Goal: Task Accomplishment & Management: Manage account settings

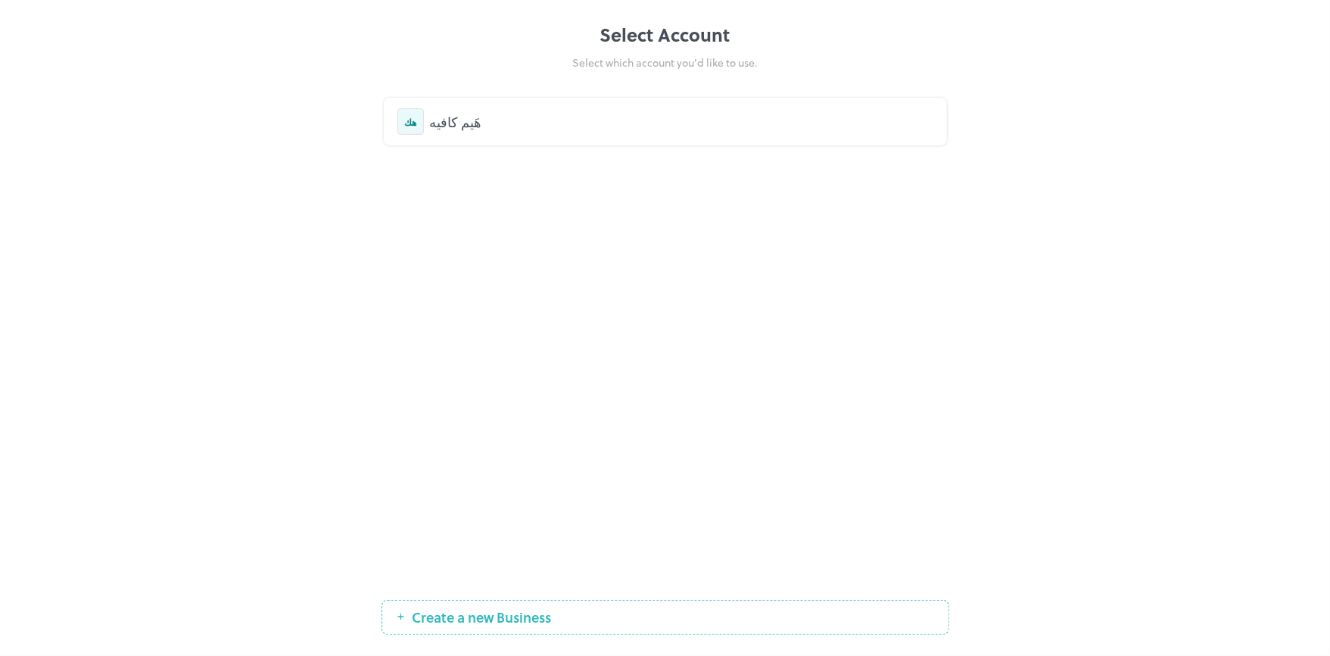
click at [445, 124] on div "هَيم كافيه" at bounding box center [681, 121] width 503 height 20
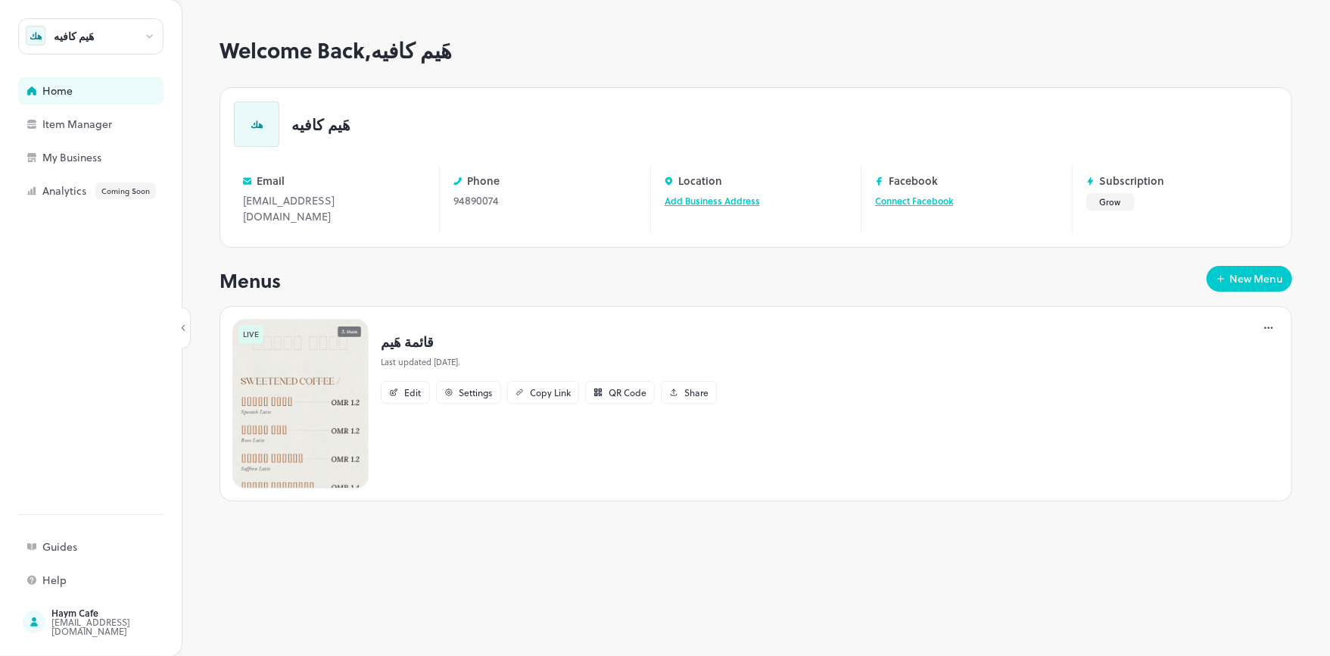
click at [428, 331] on p "قائمة هَيم" at bounding box center [549, 341] width 336 height 20
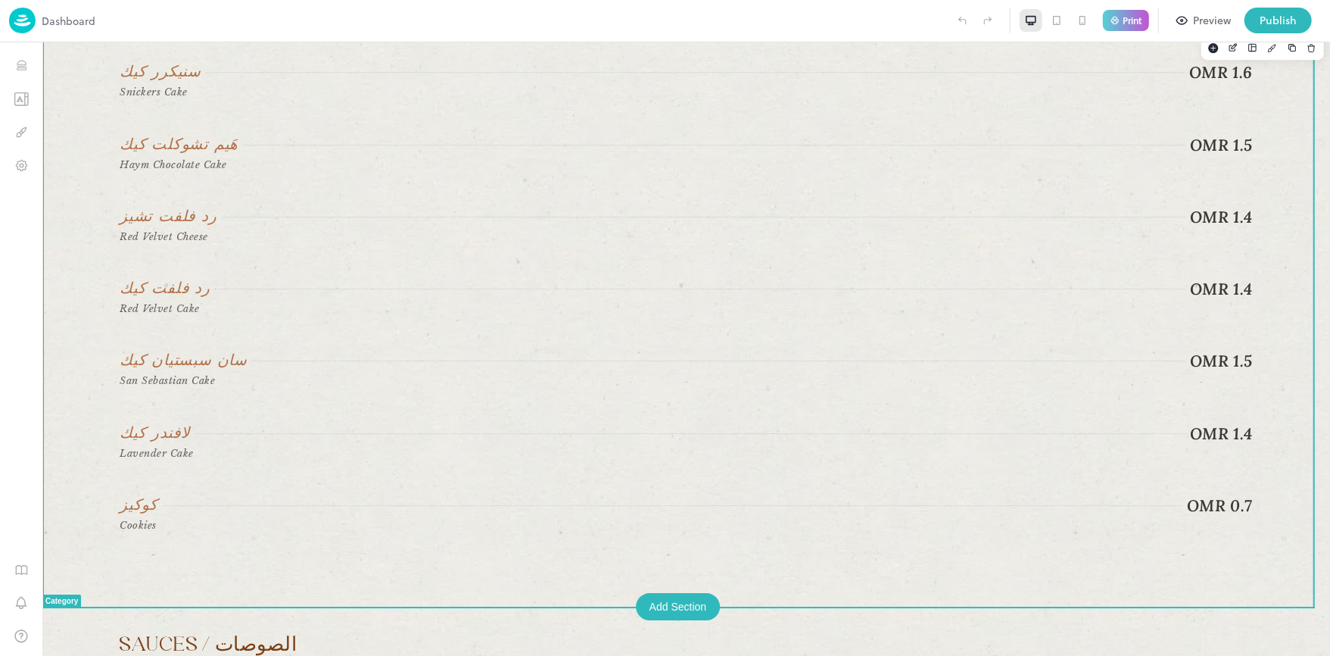
scroll to position [3028, 0]
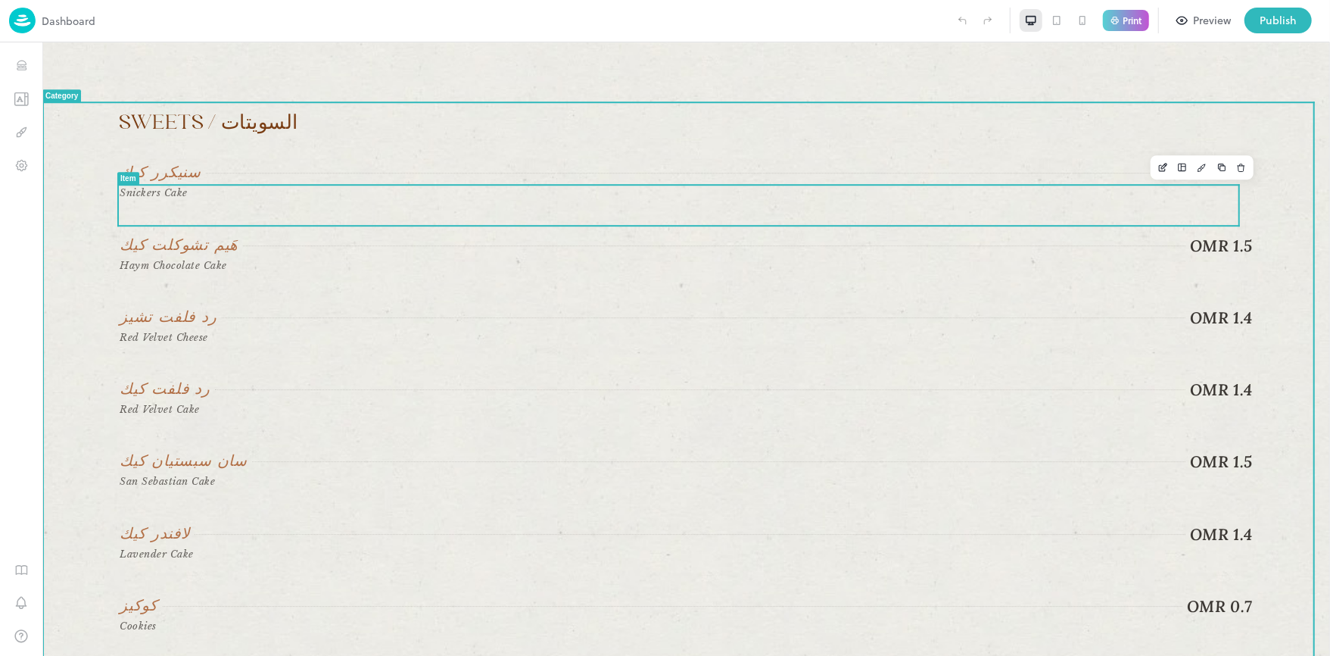
click at [458, 182] on div "OMR 1.6" at bounding box center [728, 172] width 1047 height 20
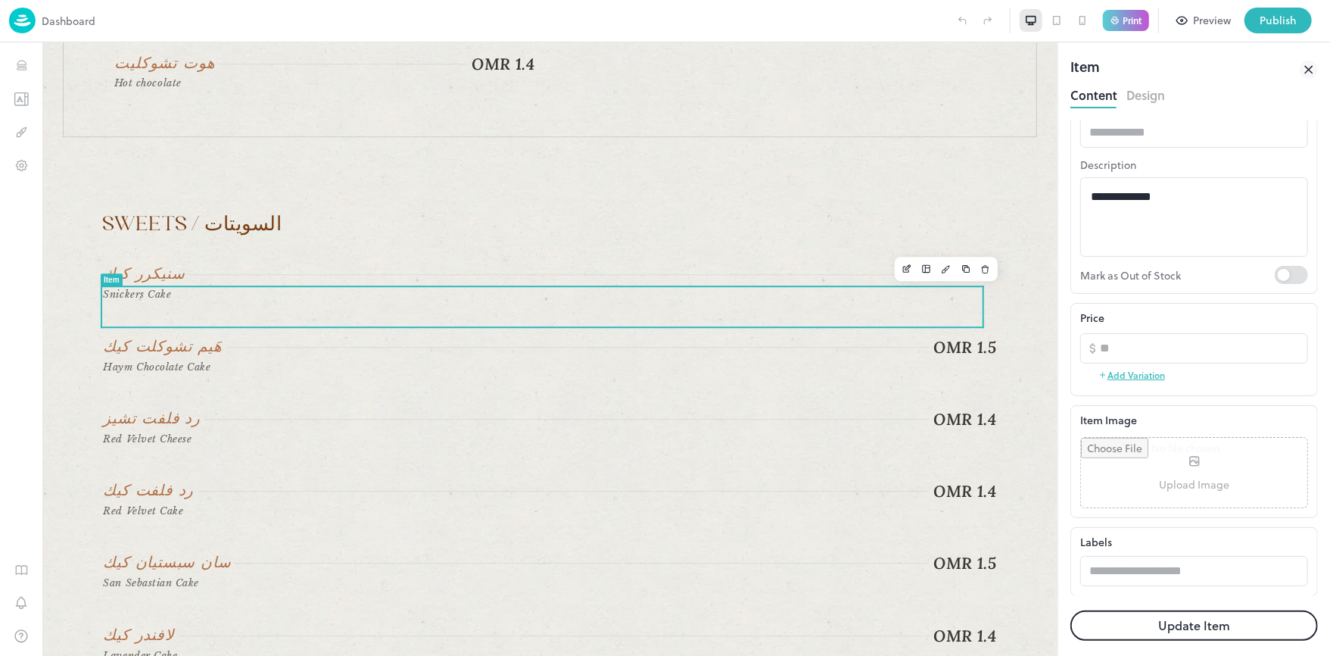
scroll to position [115, 0]
click at [1189, 463] on input "file" at bounding box center [1194, 472] width 226 height 70
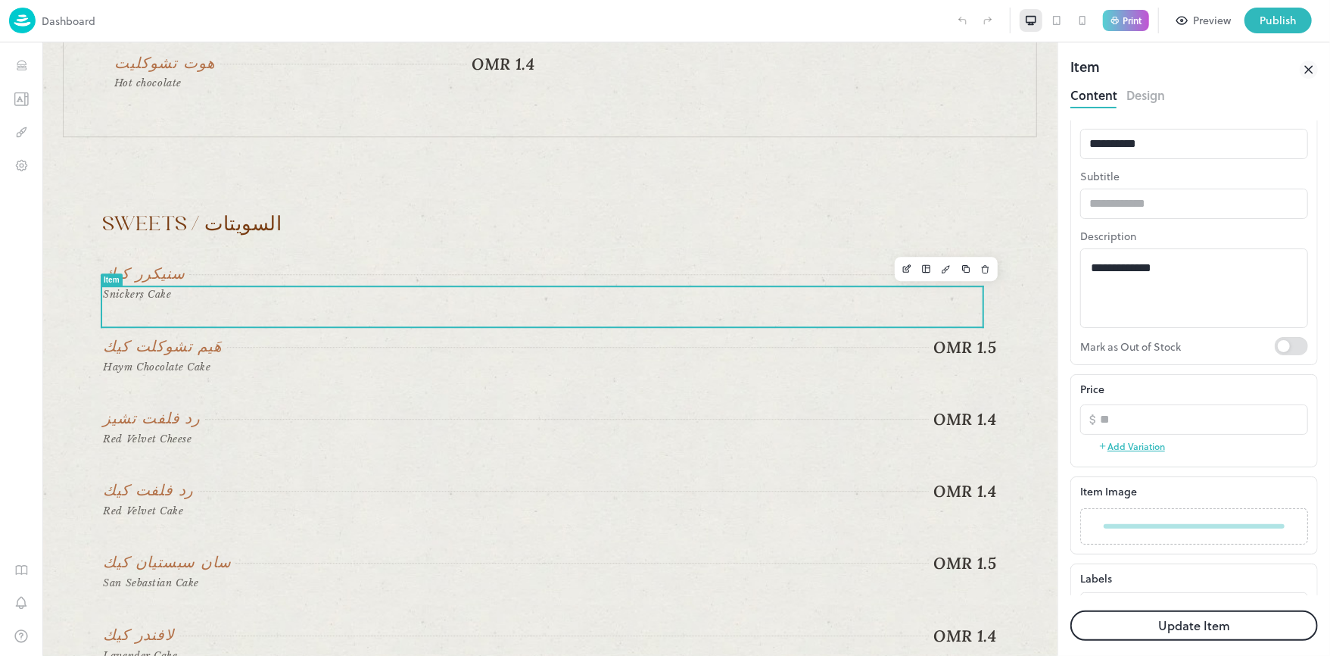
scroll to position [79, 0]
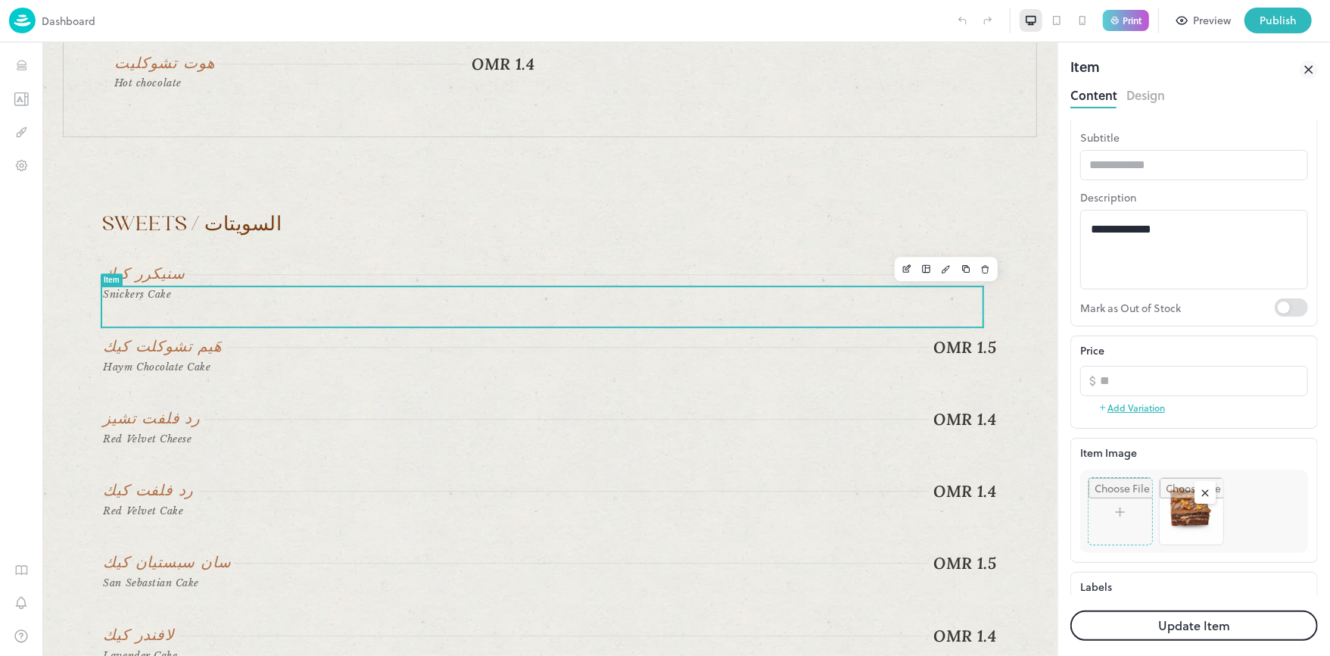
click at [1176, 622] on button "Update Item" at bounding box center [1195, 625] width 248 height 30
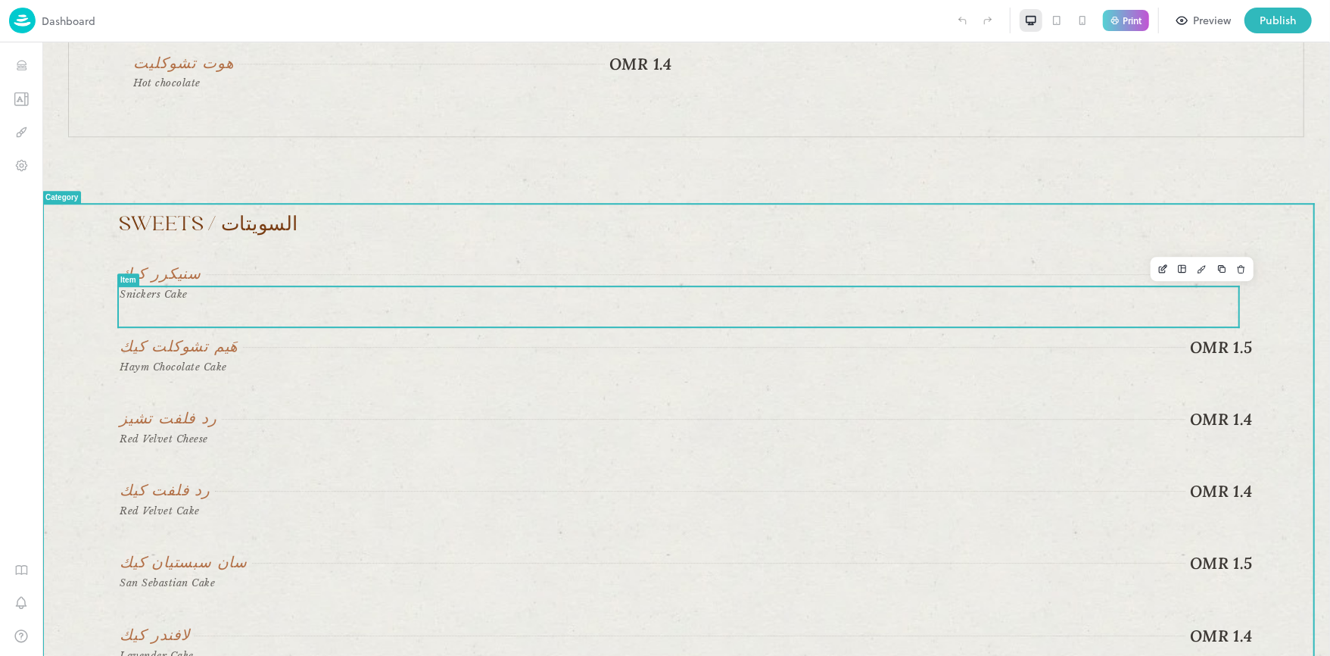
click at [843, 284] on div "OMR 1.6" at bounding box center [728, 273] width 1047 height 20
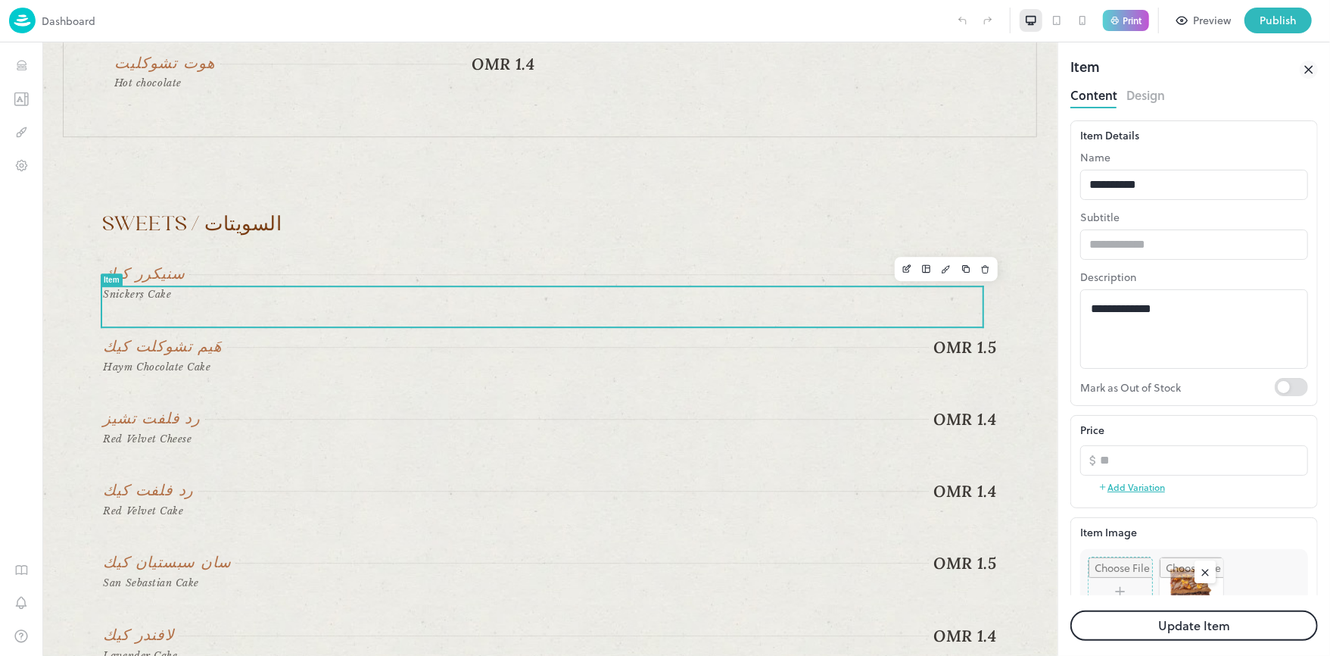
click at [1151, 100] on button "Design" at bounding box center [1146, 93] width 39 height 20
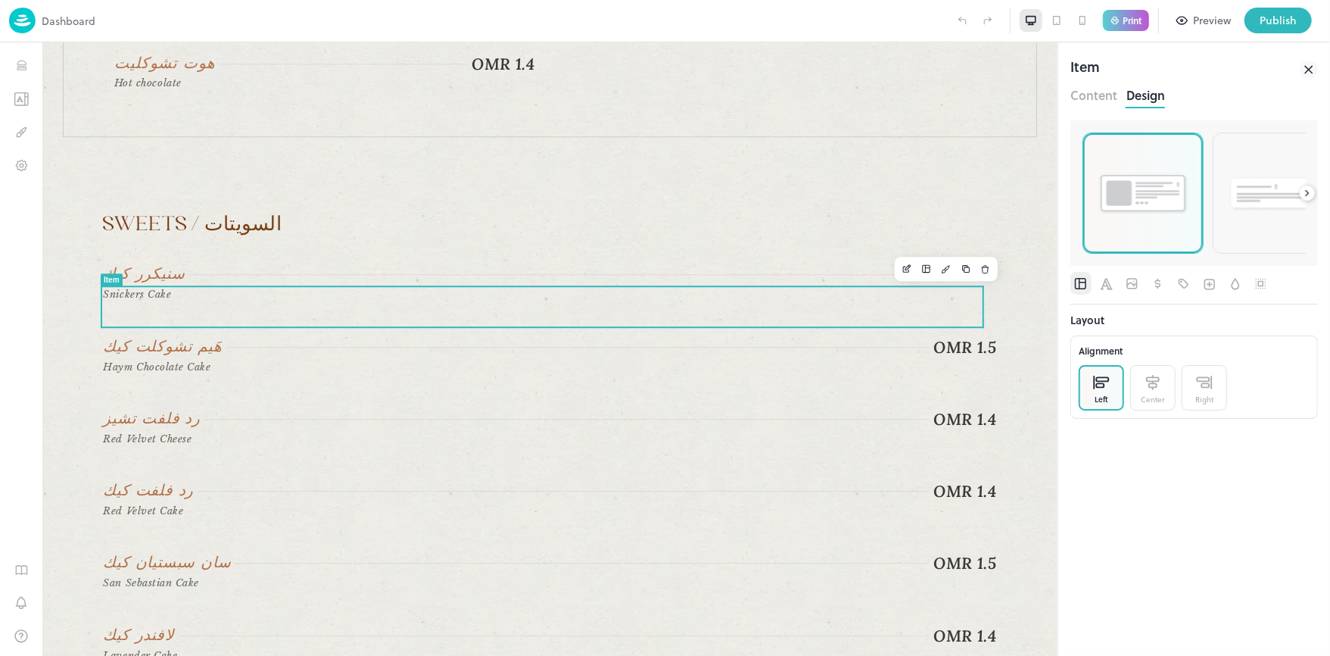
click at [1140, 207] on img at bounding box center [1143, 193] width 92 height 45
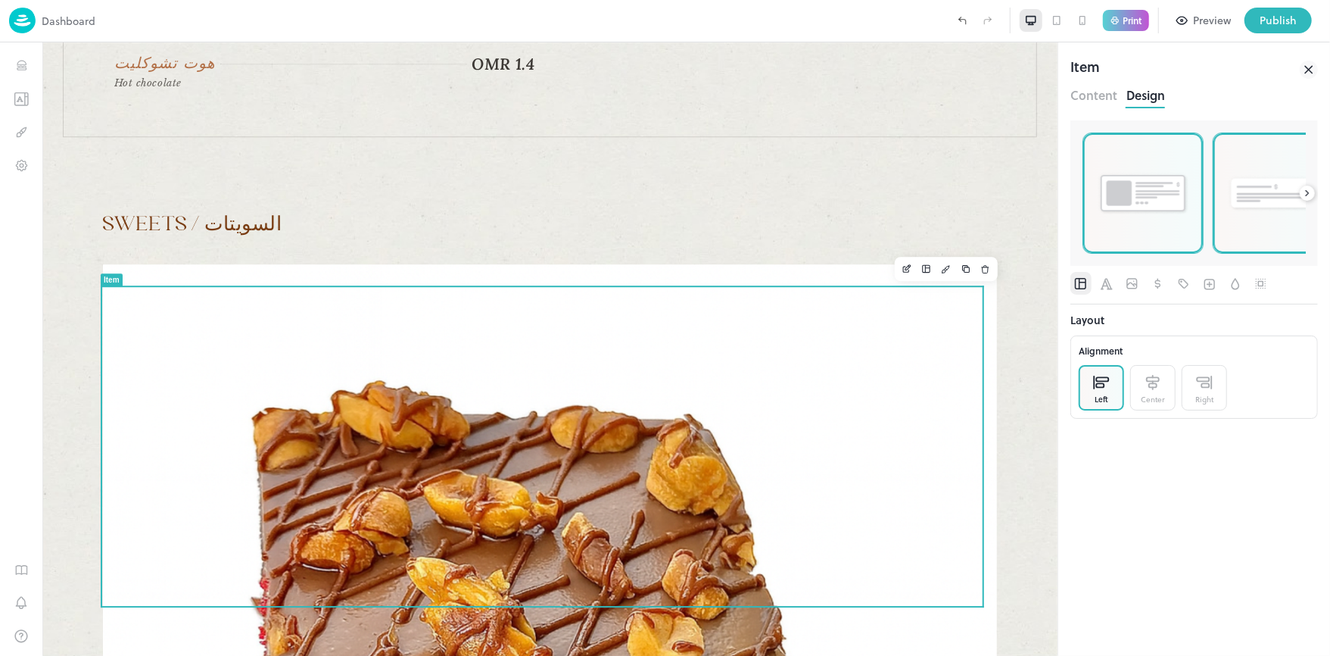
click at [1295, 224] on div at bounding box center [1274, 193] width 120 height 120
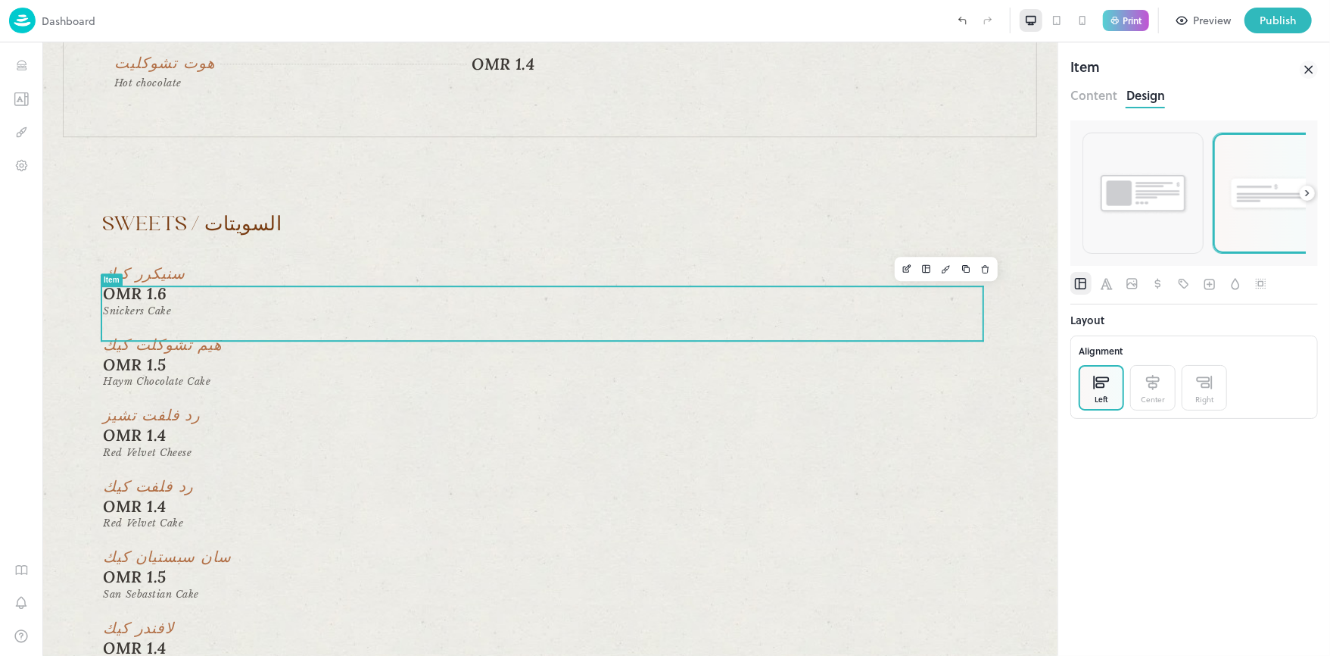
click at [1309, 194] on icon at bounding box center [1307, 193] width 3 height 5
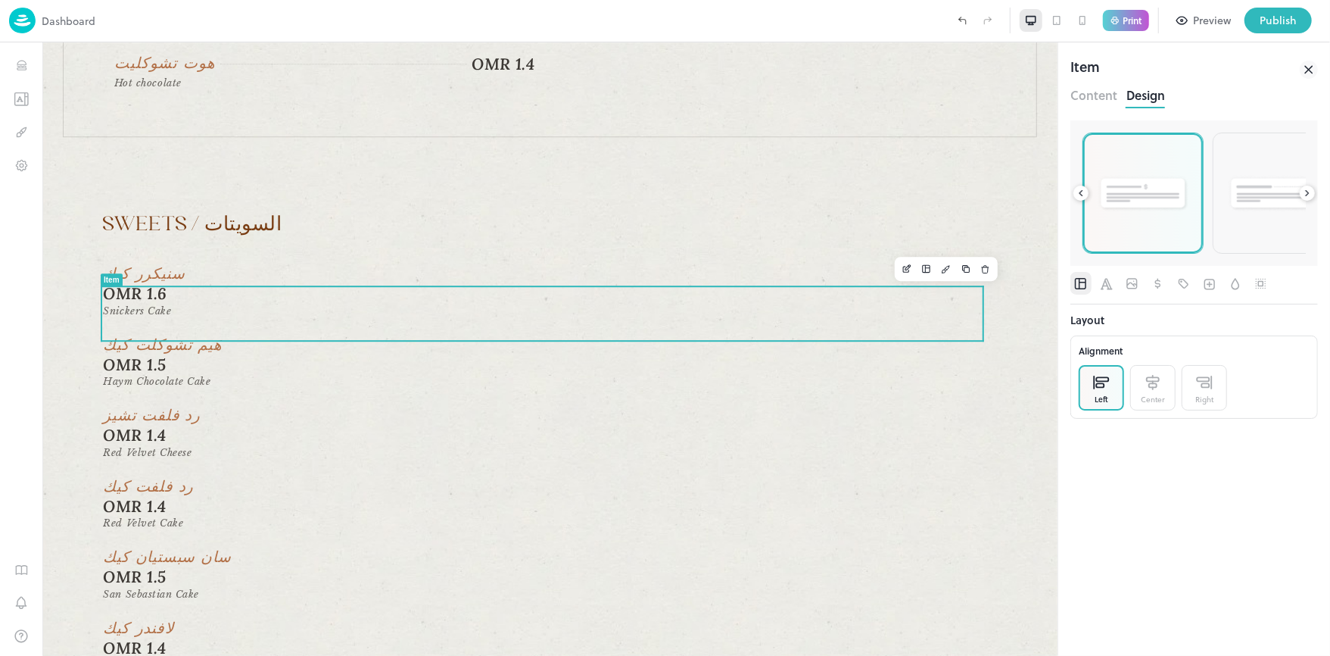
click at [1309, 194] on icon at bounding box center [1307, 193] width 3 height 5
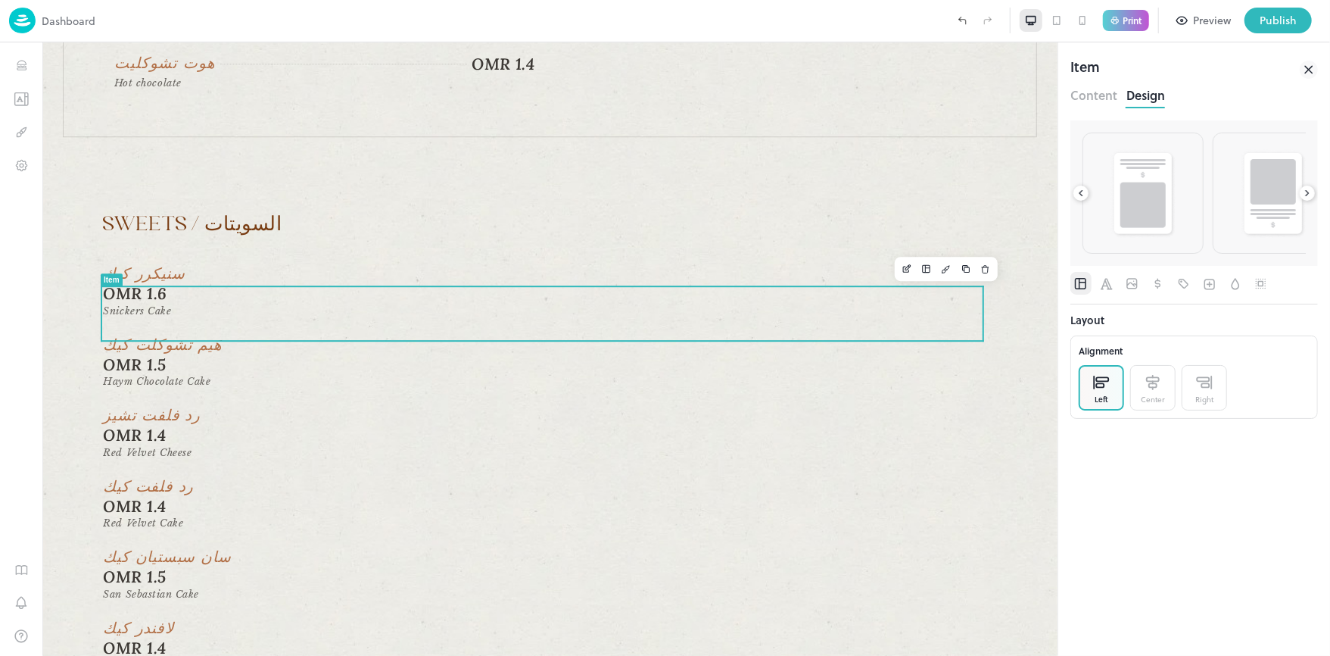
click at [1309, 194] on icon at bounding box center [1307, 193] width 3 height 5
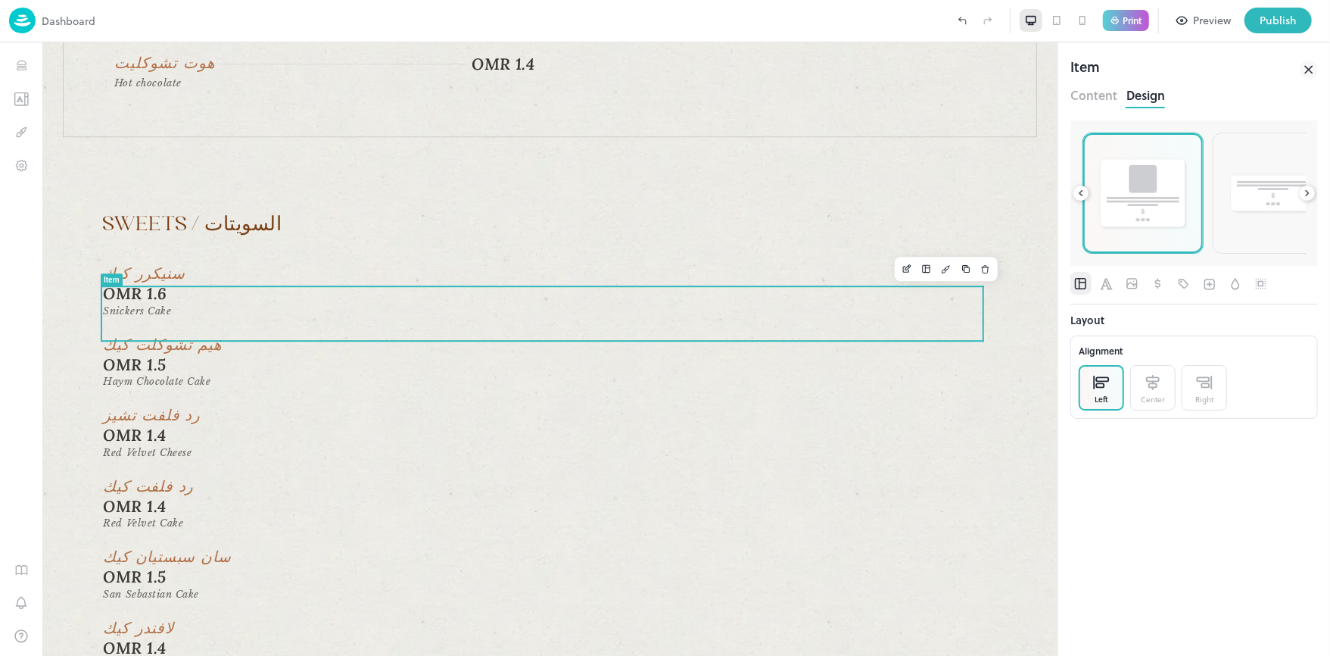
click at [1148, 212] on img at bounding box center [1143, 193] width 92 height 76
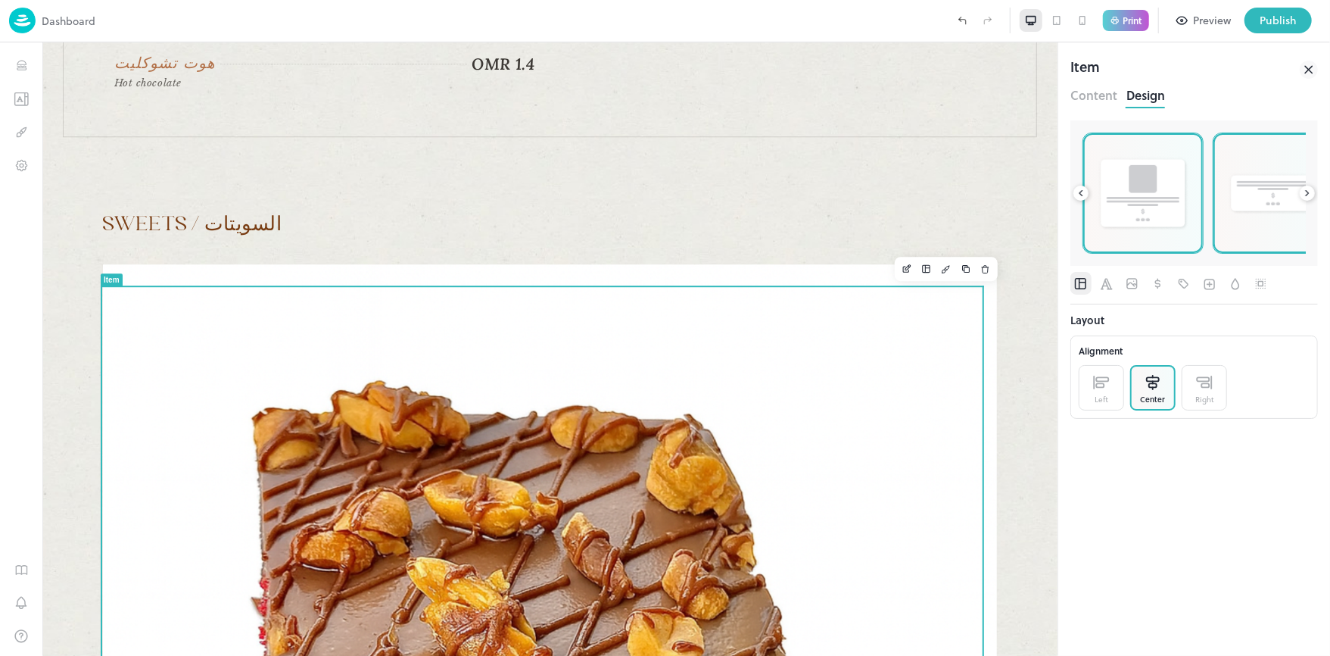
click at [1225, 210] on div at bounding box center [1274, 193] width 120 height 120
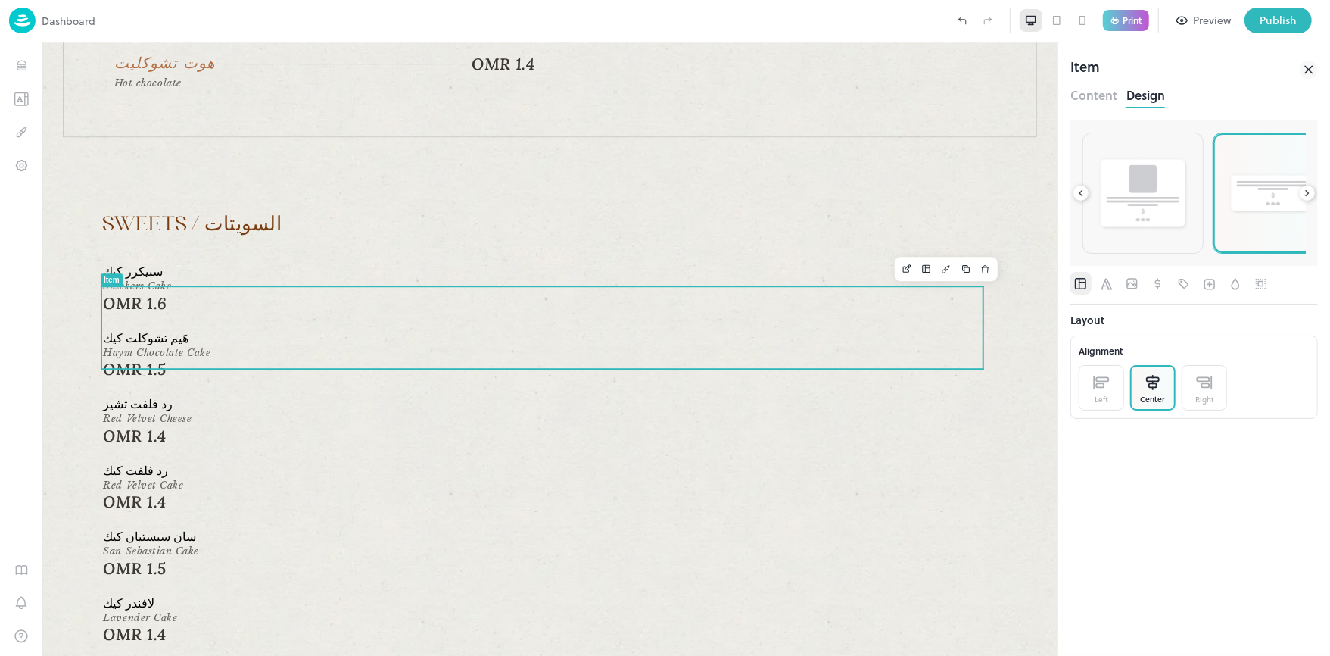
click at [1314, 192] on div at bounding box center [1307, 192] width 15 height 15
click at [1291, 201] on img at bounding box center [1273, 193] width 92 height 70
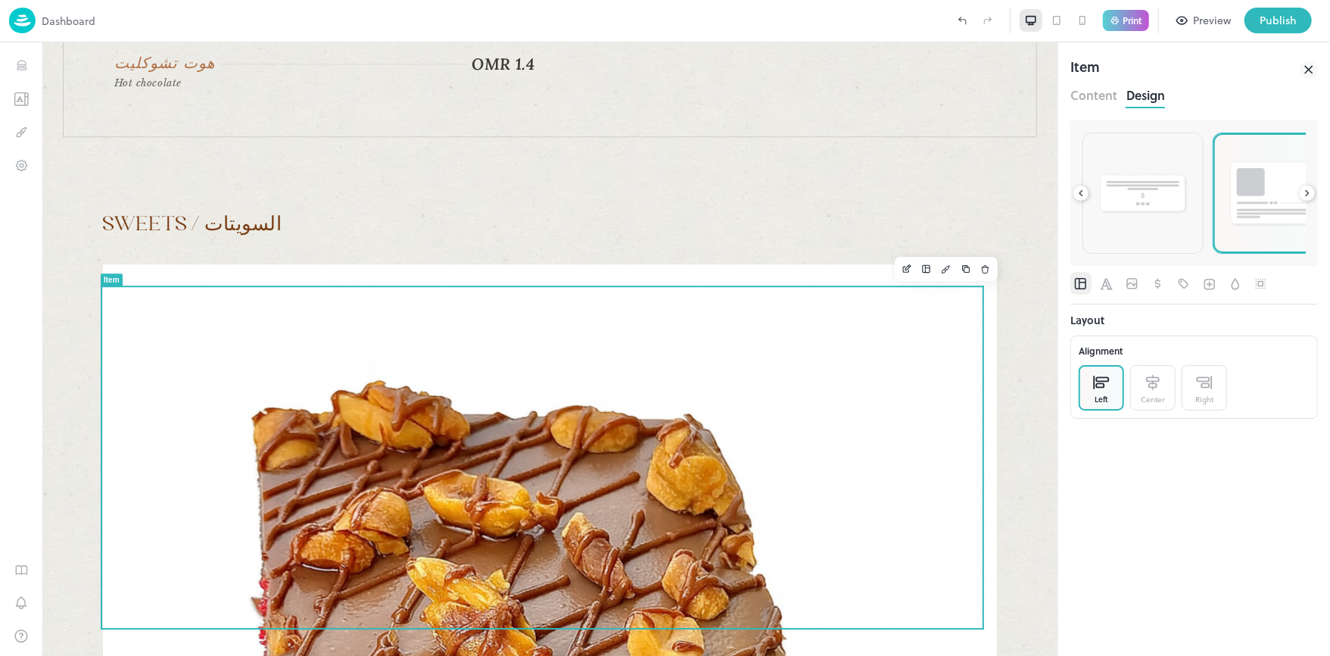
click at [1303, 189] on icon at bounding box center [1307, 193] width 11 height 11
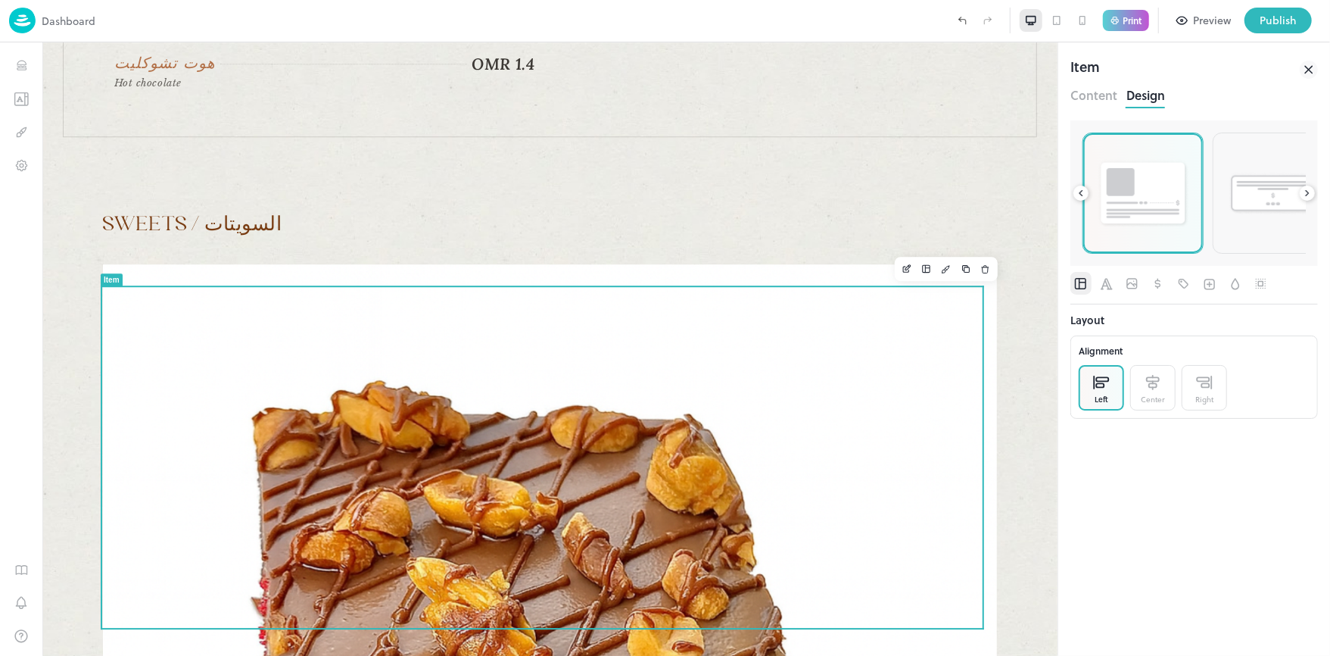
click at [1303, 189] on icon at bounding box center [1307, 193] width 11 height 11
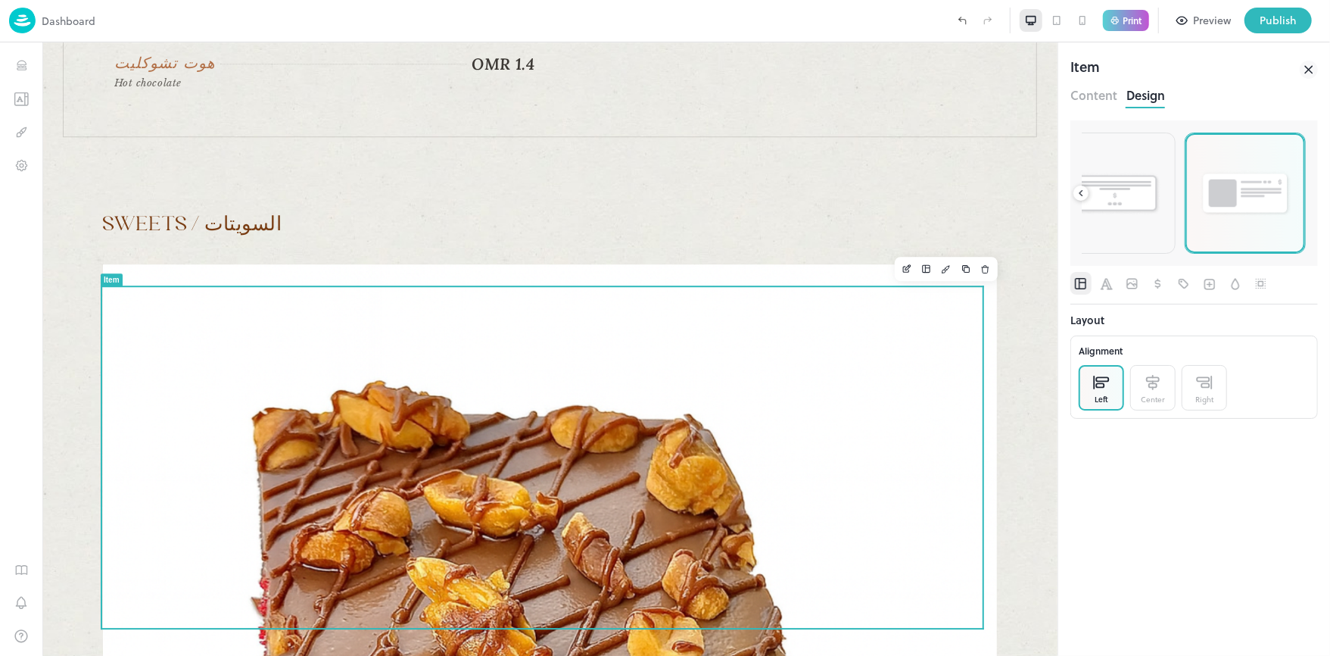
click at [1273, 197] on img at bounding box center [1245, 194] width 92 height 48
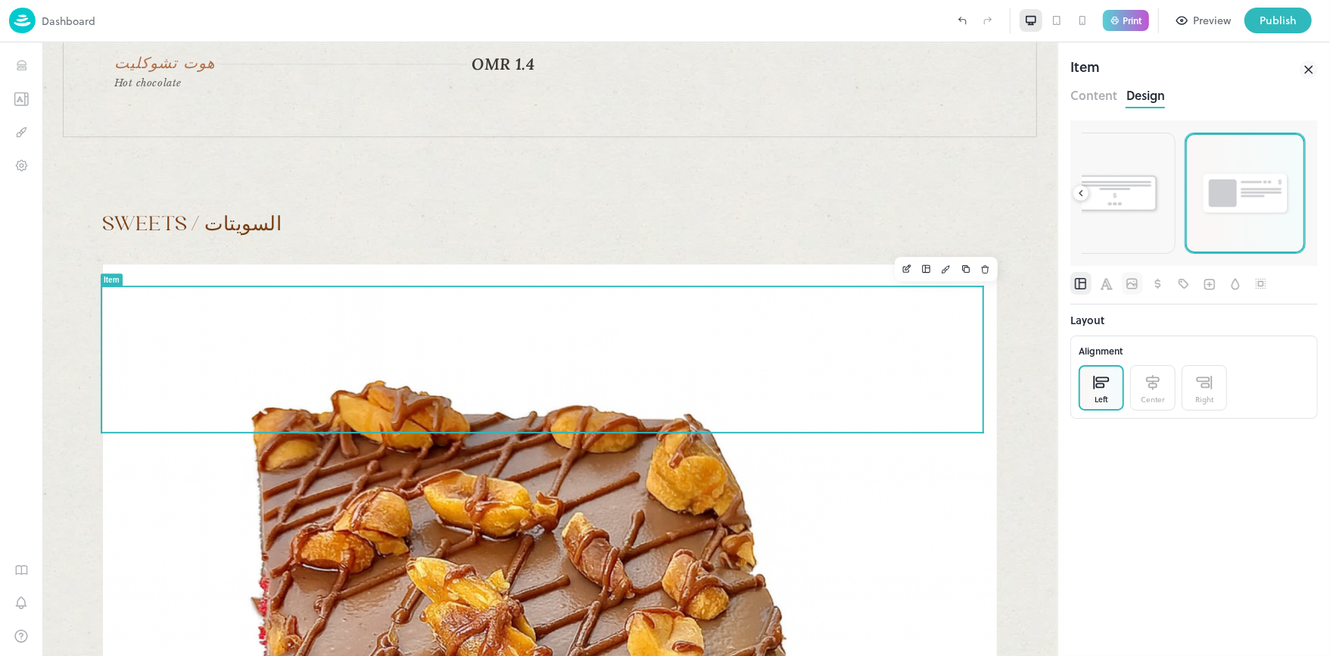
click at [1130, 280] on icon "Image" at bounding box center [1132, 283] width 15 height 15
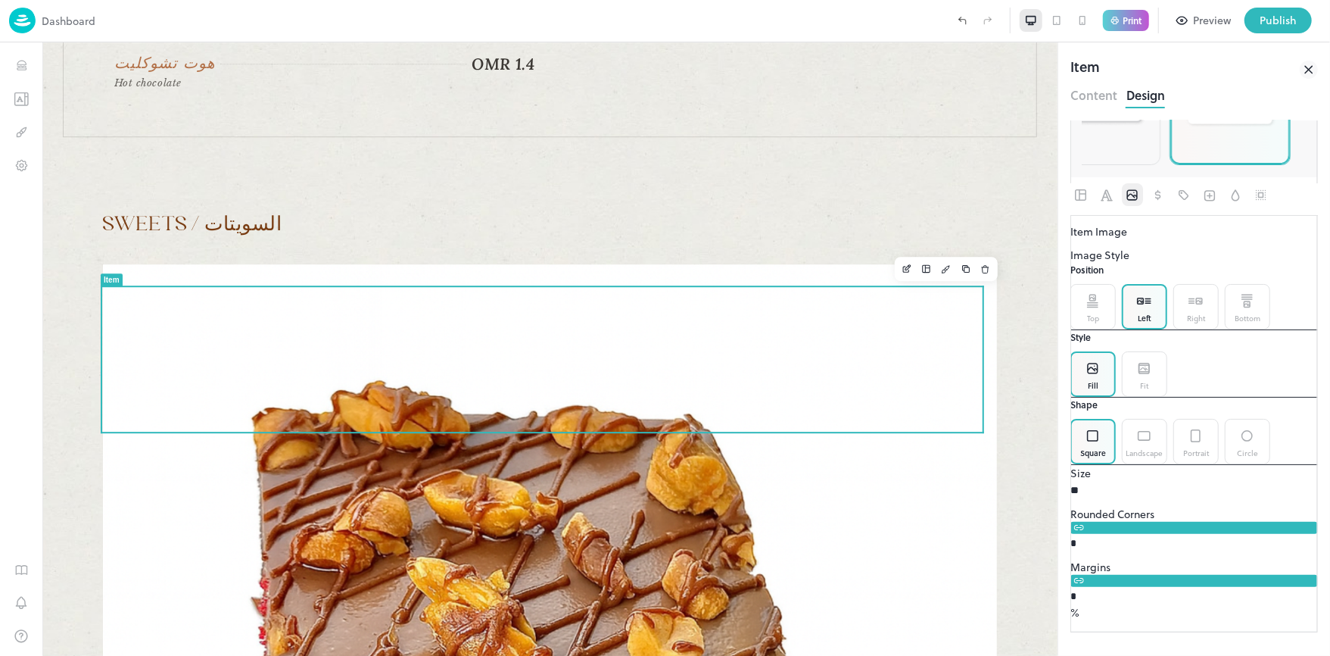
scroll to position [101, 0]
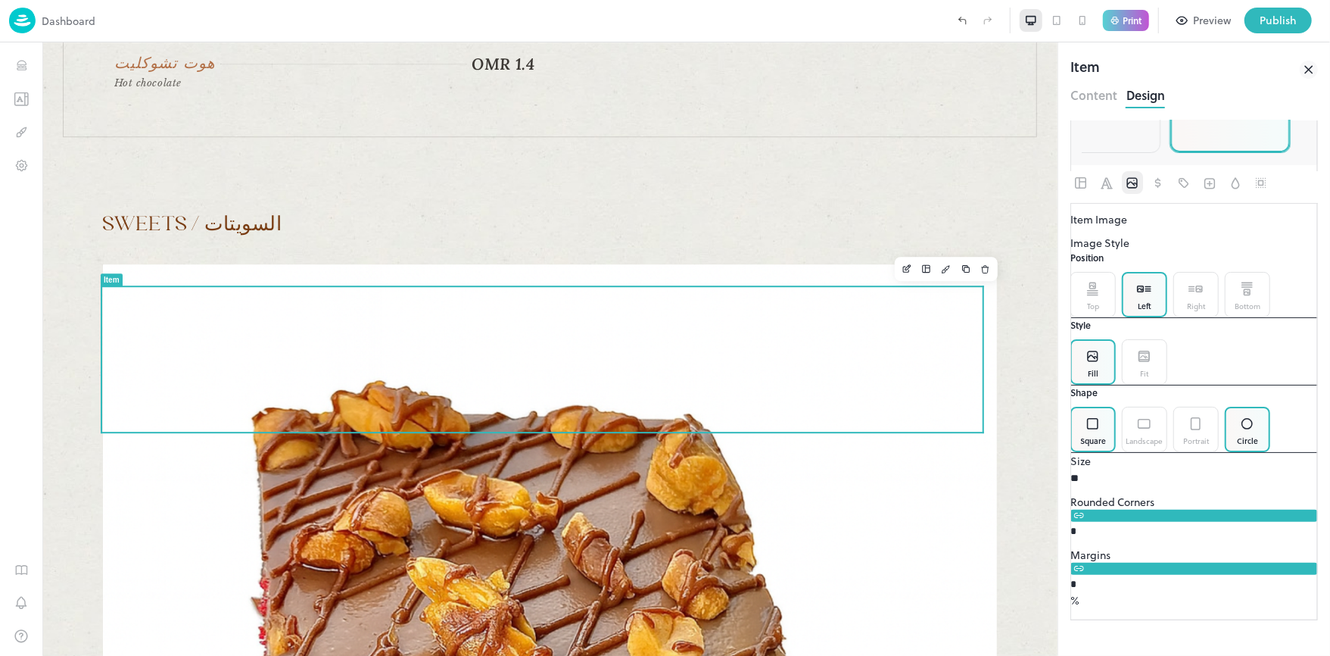
click at [1252, 447] on div "Circle" at bounding box center [1247, 440] width 21 height 11
type input "**"
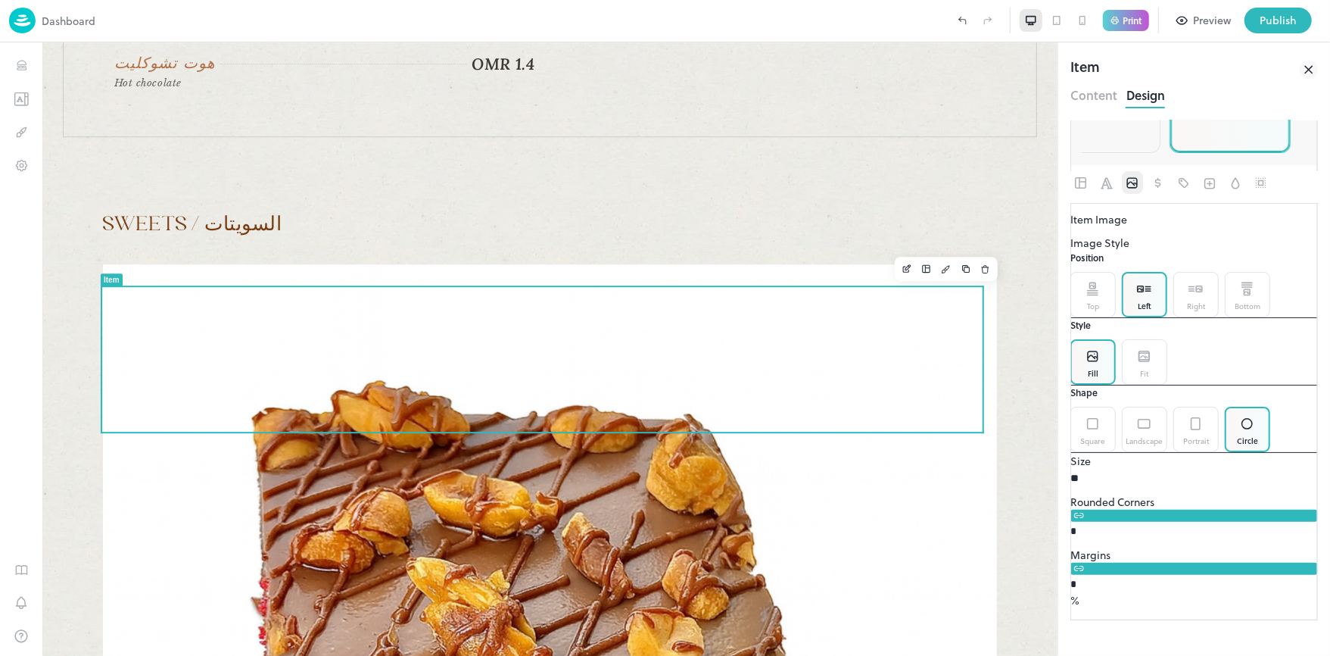
type input "**"
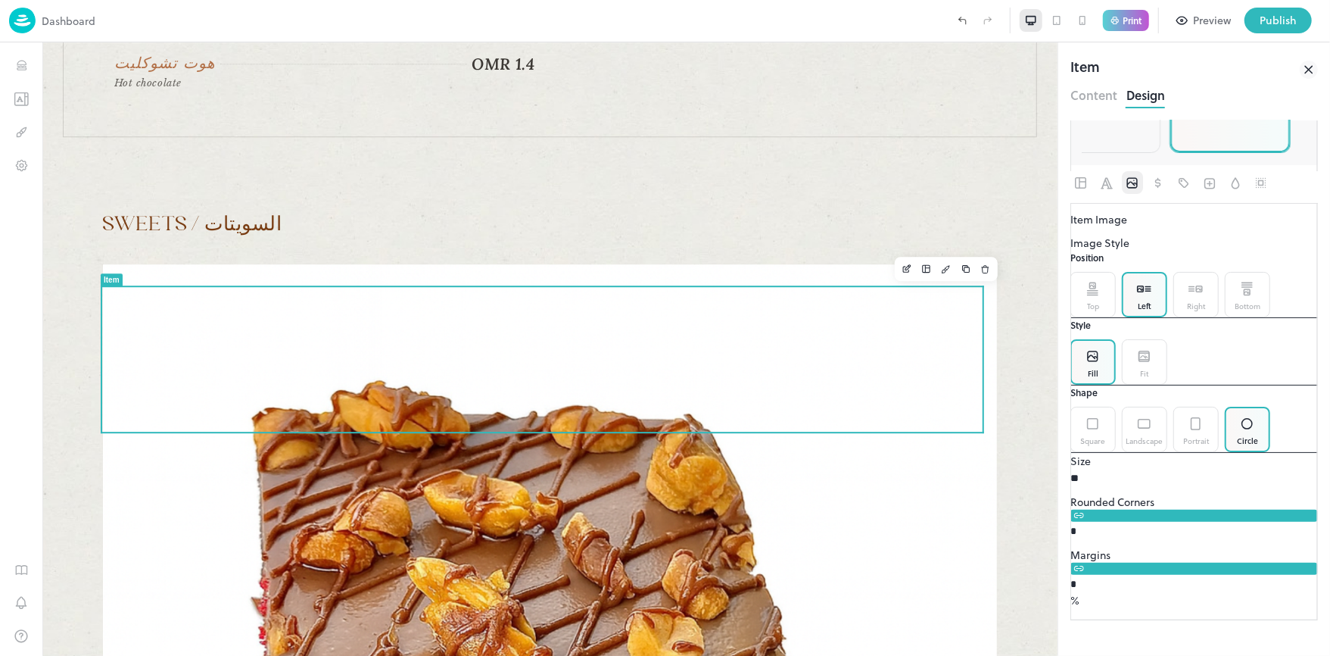
type input "**"
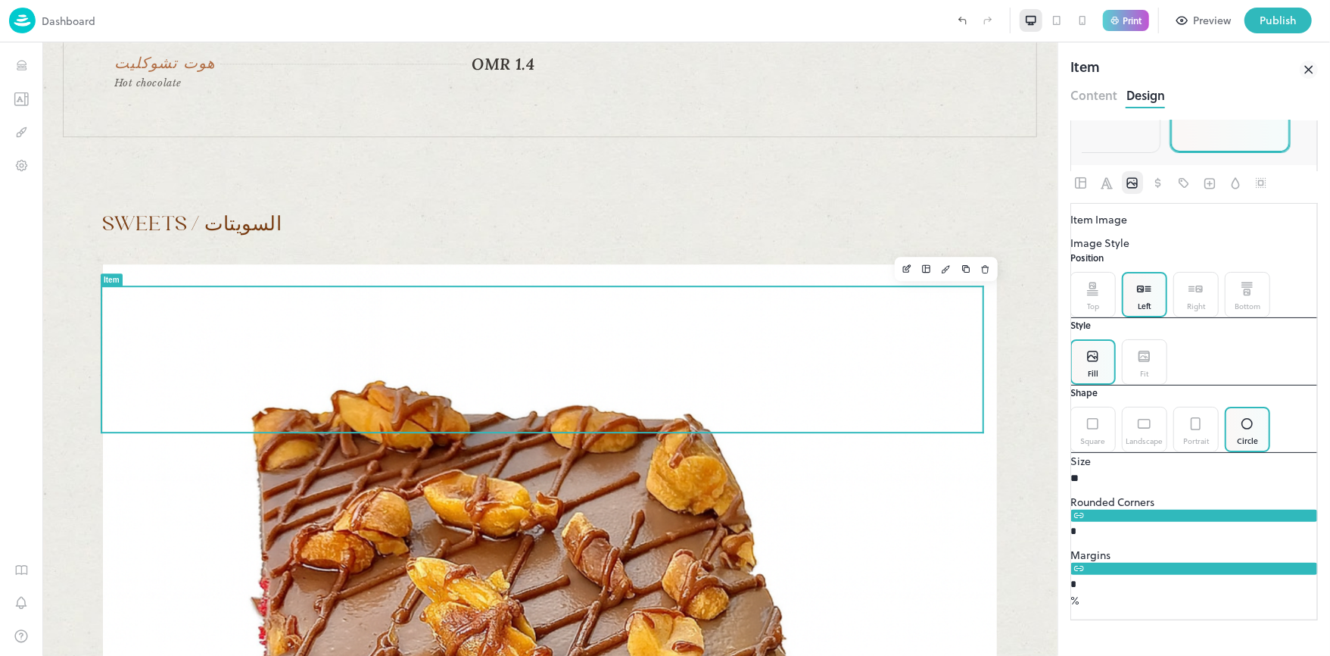
type input "**"
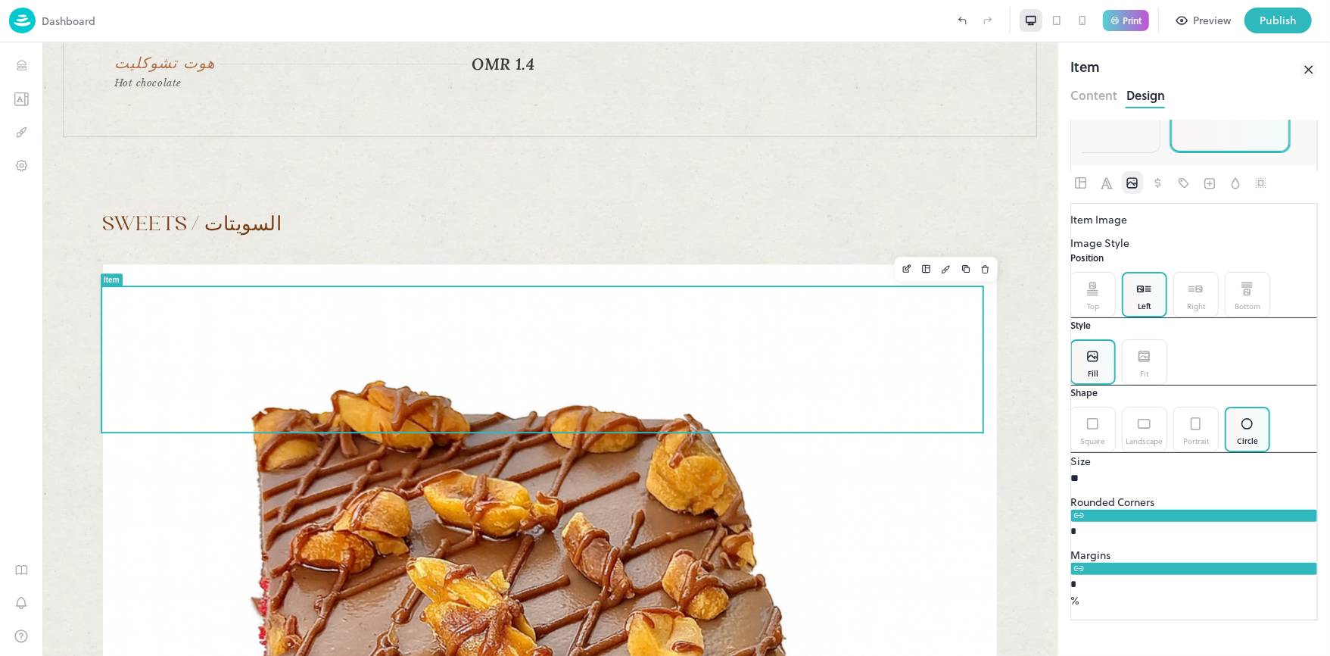
type input "**"
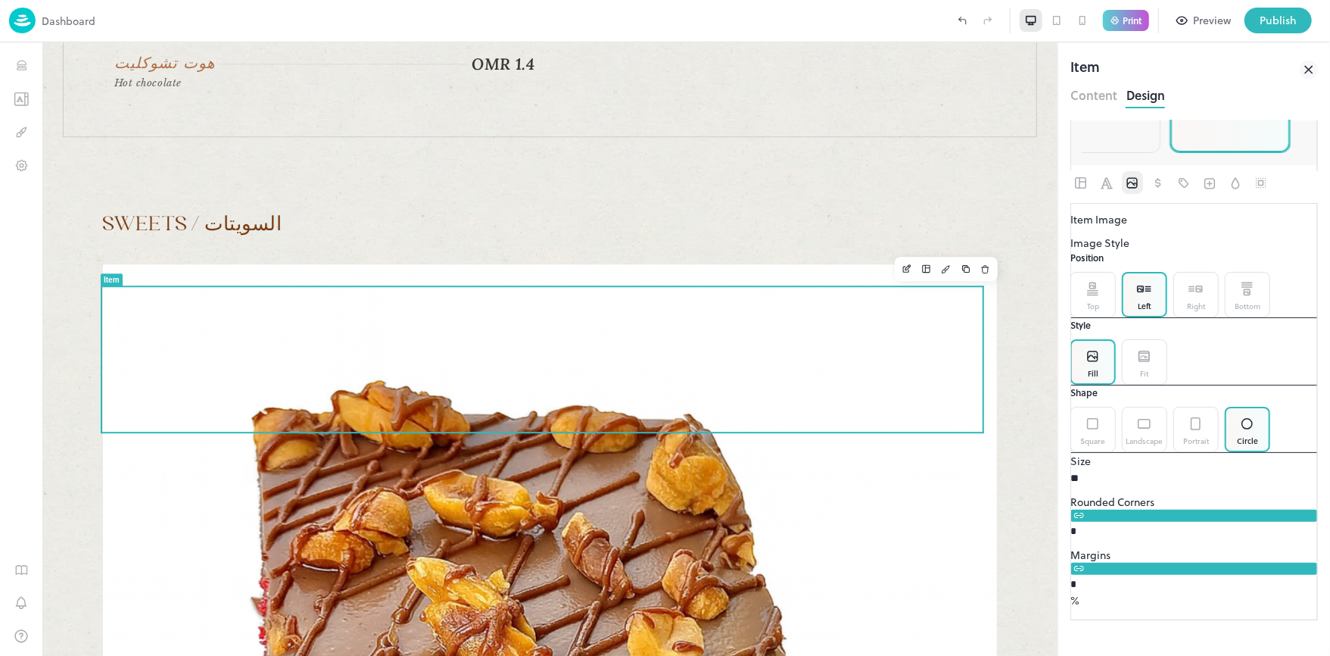
type input "**"
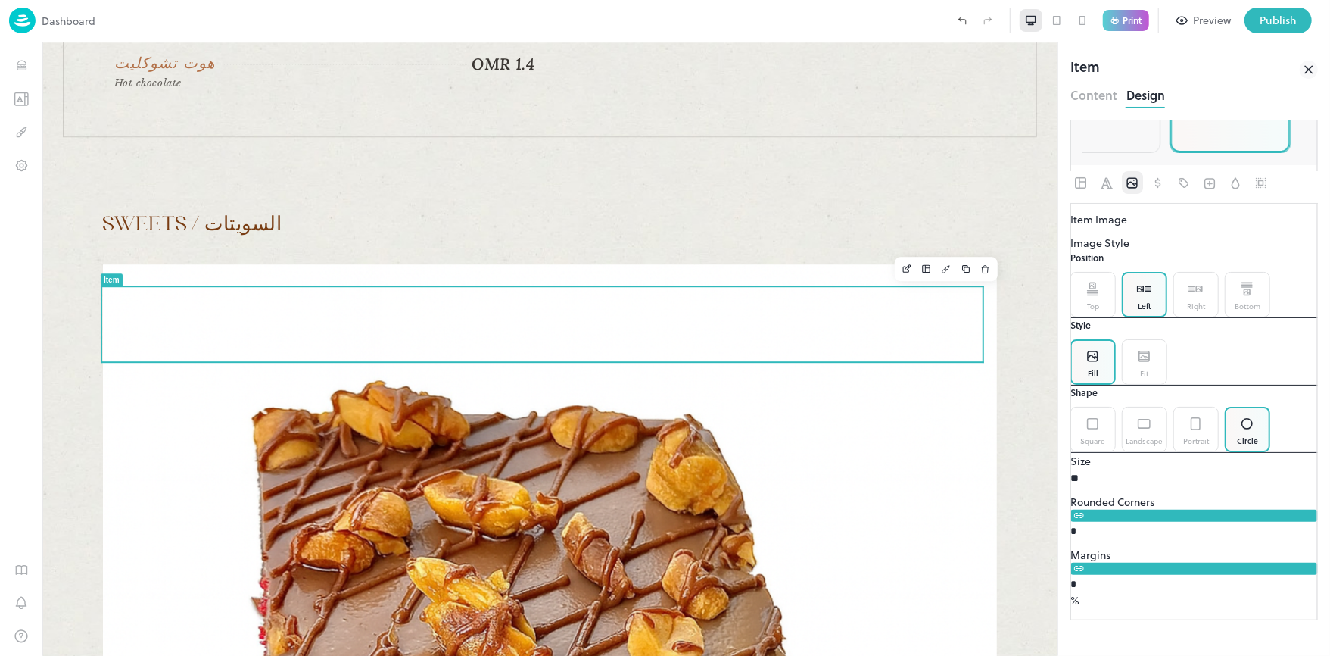
drag, startPoint x: 1133, startPoint y: 534, endPoint x: 1105, endPoint y: 519, distance: 31.5
click at [1071, 469] on span at bounding box center [1071, 469] width 0 height 0
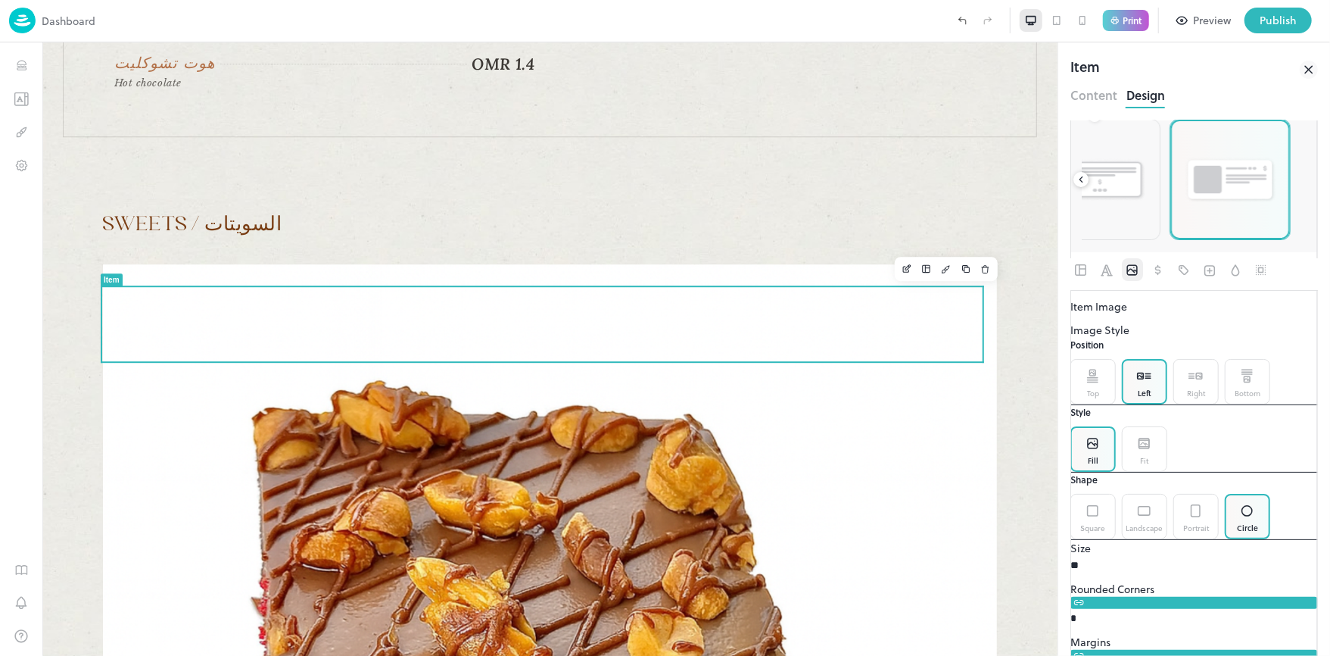
scroll to position [0, 0]
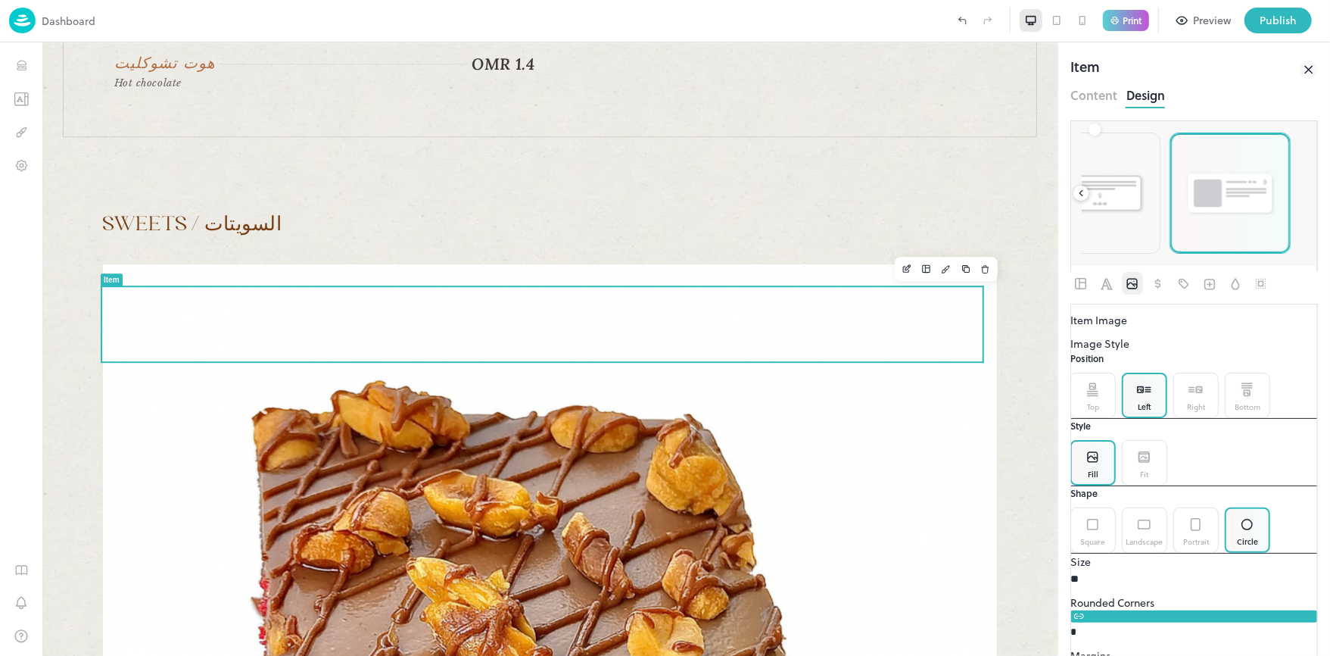
click at [1100, 95] on button "Content" at bounding box center [1094, 93] width 47 height 20
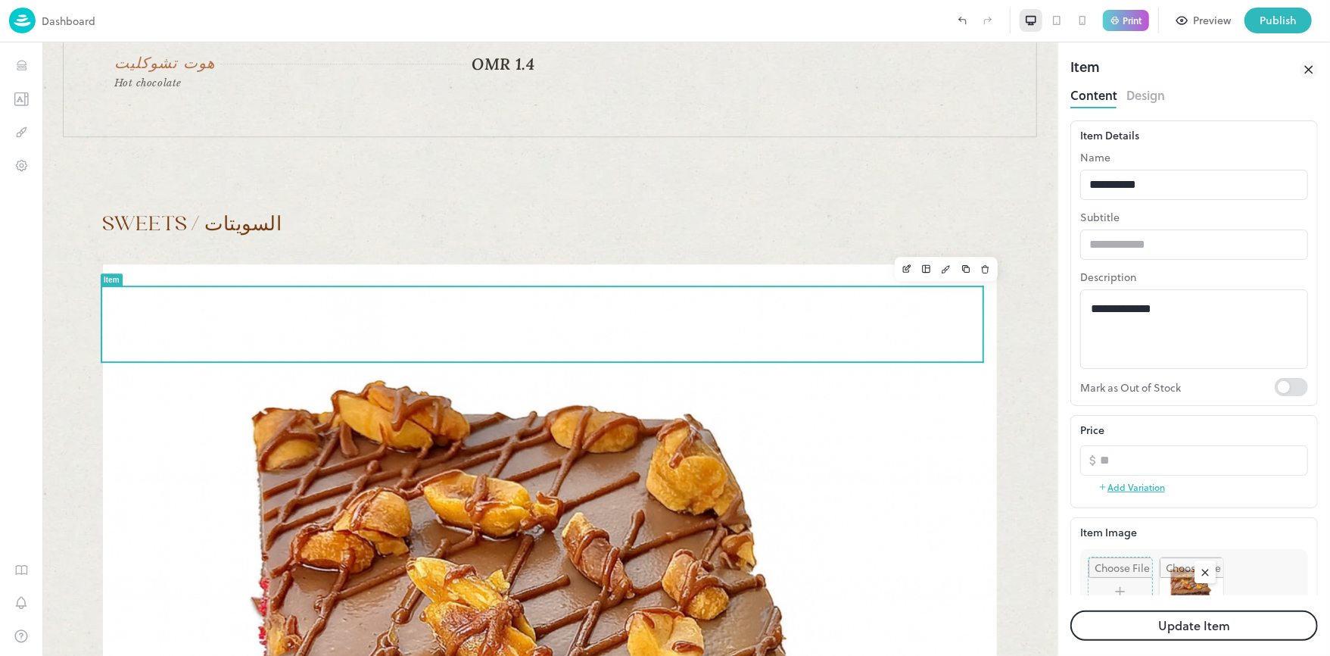
click at [1222, 624] on button "Update Item" at bounding box center [1195, 625] width 248 height 30
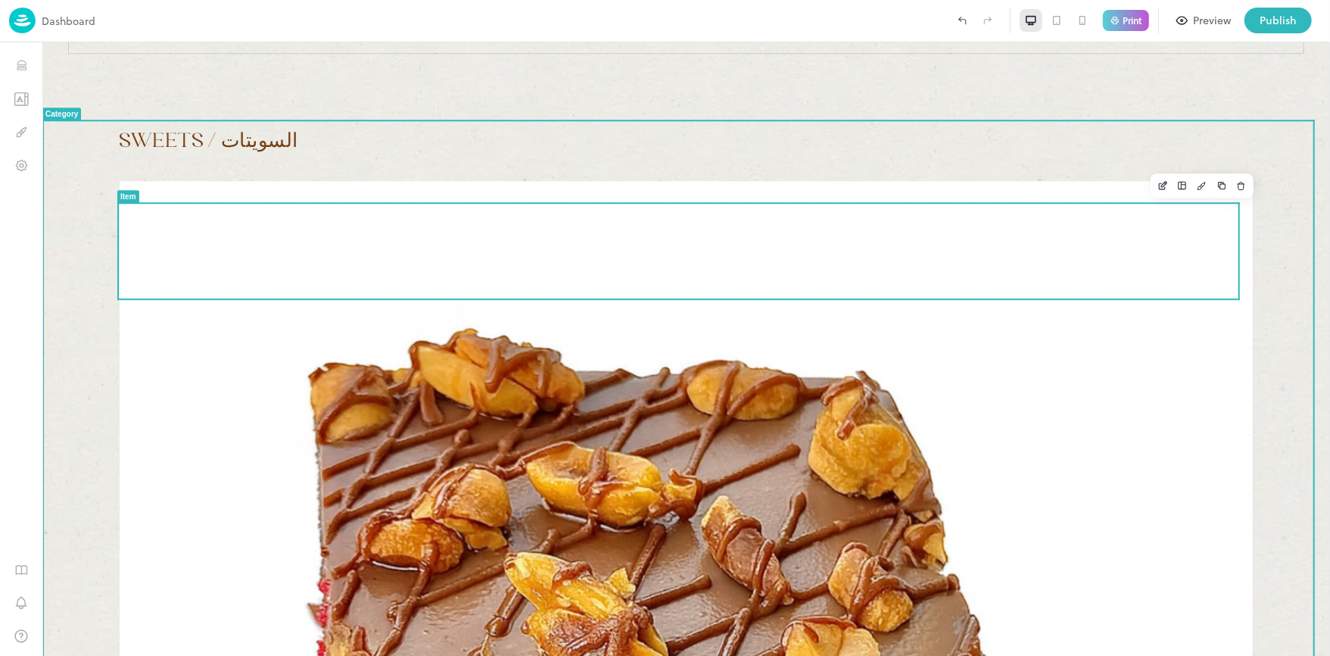
scroll to position [3129, 0]
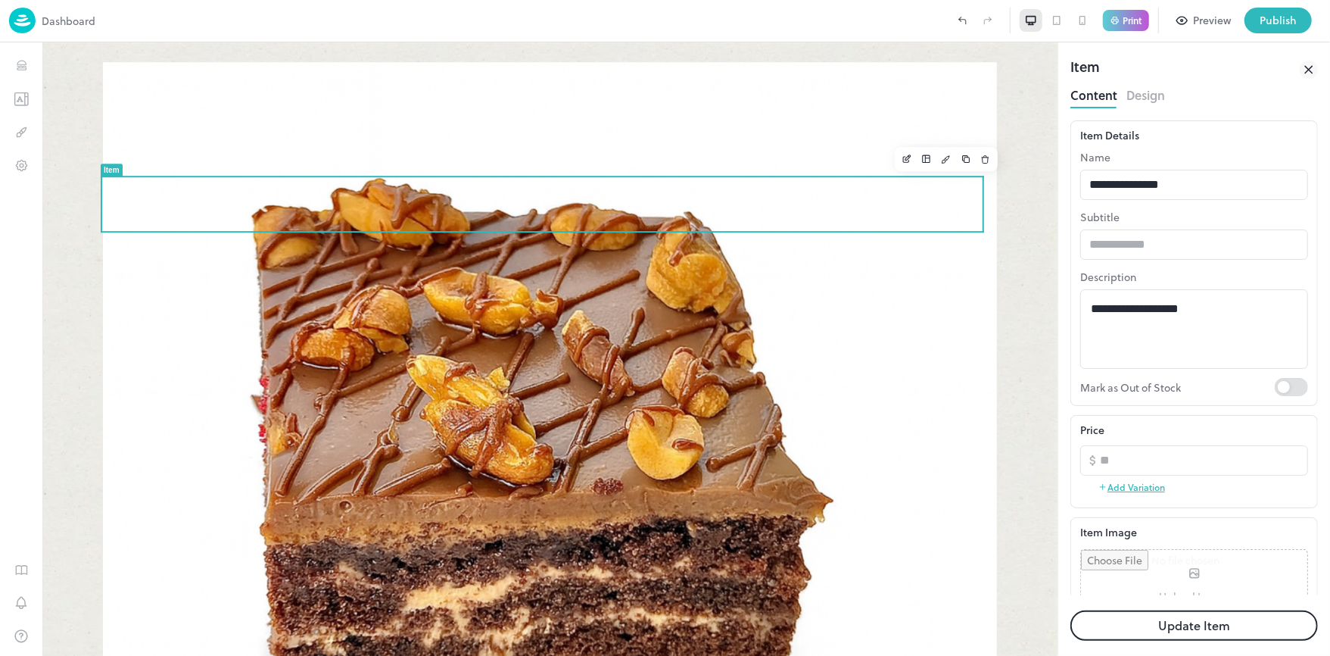
scroll to position [115, 0]
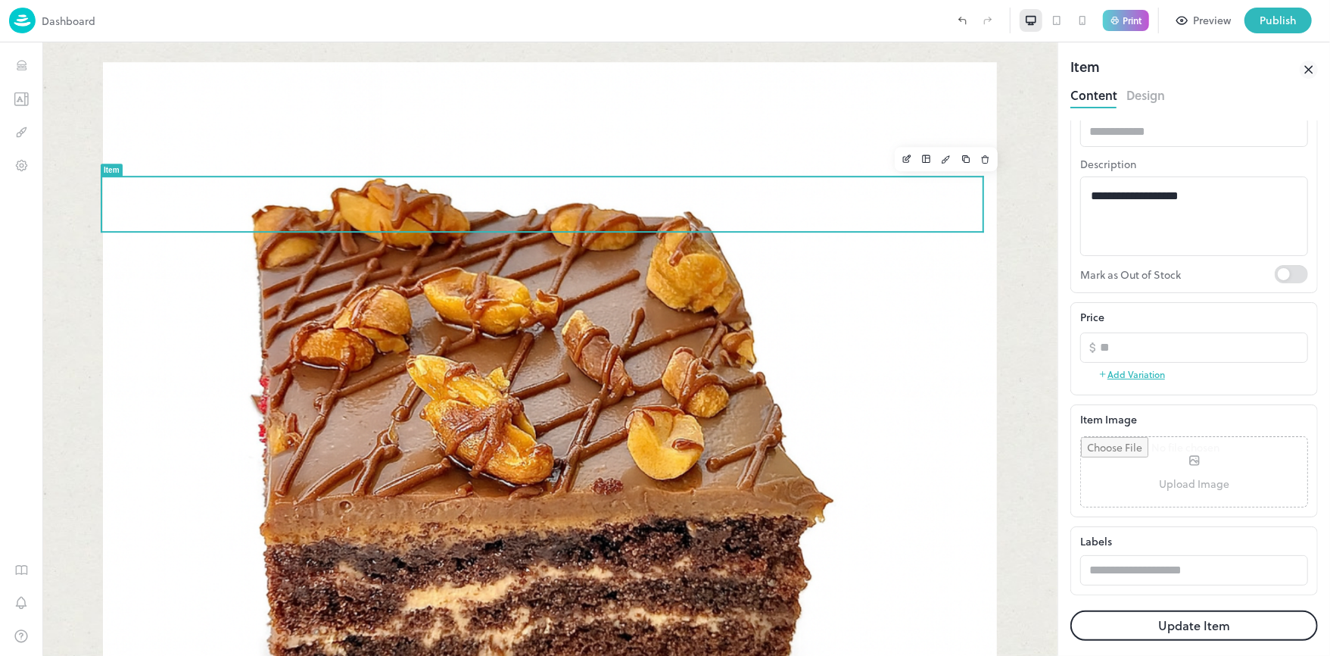
click at [944, 115] on input "file" at bounding box center [943, 115] width 2 height 2
click at [1201, 619] on button "Update Item" at bounding box center [1195, 625] width 248 height 30
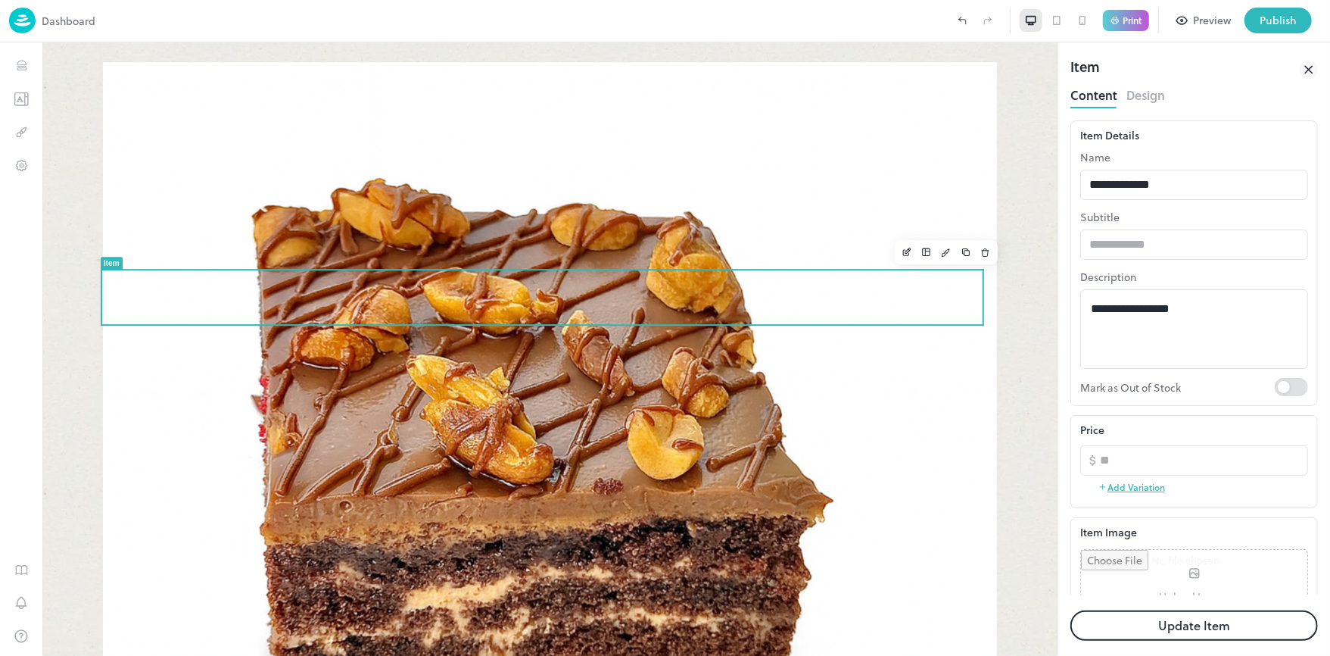
scroll to position [115, 0]
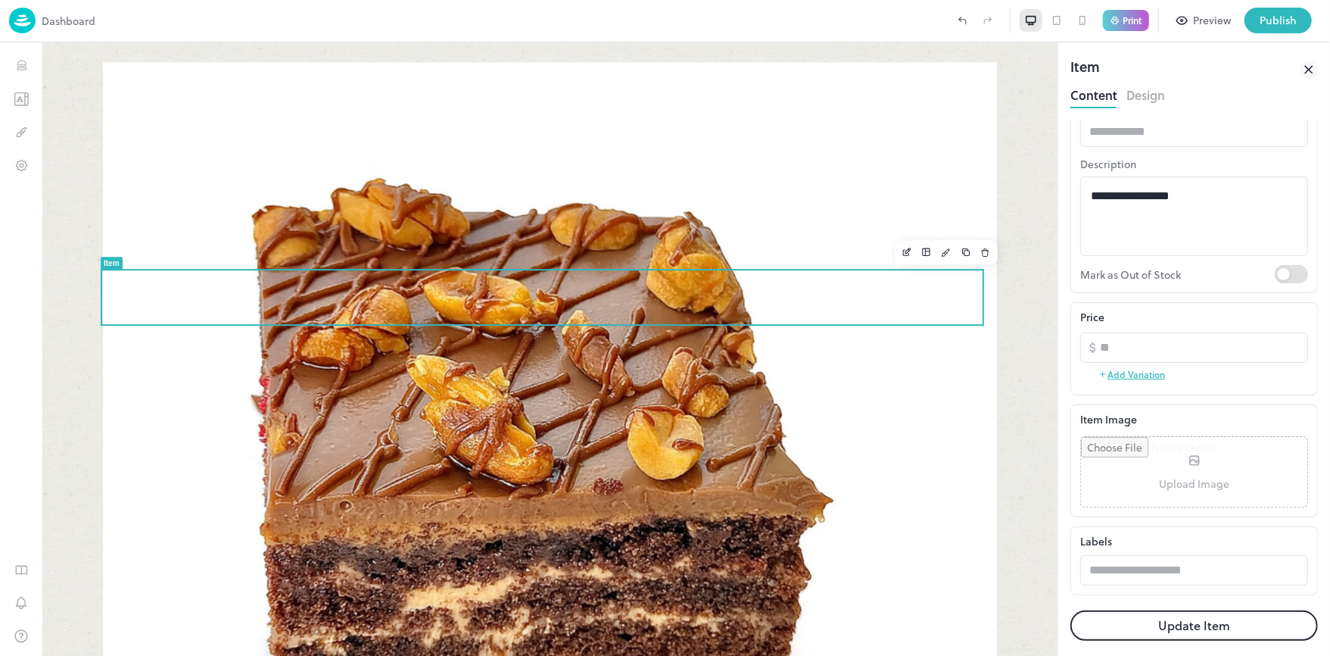
click at [1157, 466] on input "file" at bounding box center [1194, 472] width 226 height 70
click at [1154, 458] on input "file" at bounding box center [1194, 472] width 226 height 70
click at [1193, 622] on button "Update Item" at bounding box center [1195, 625] width 248 height 30
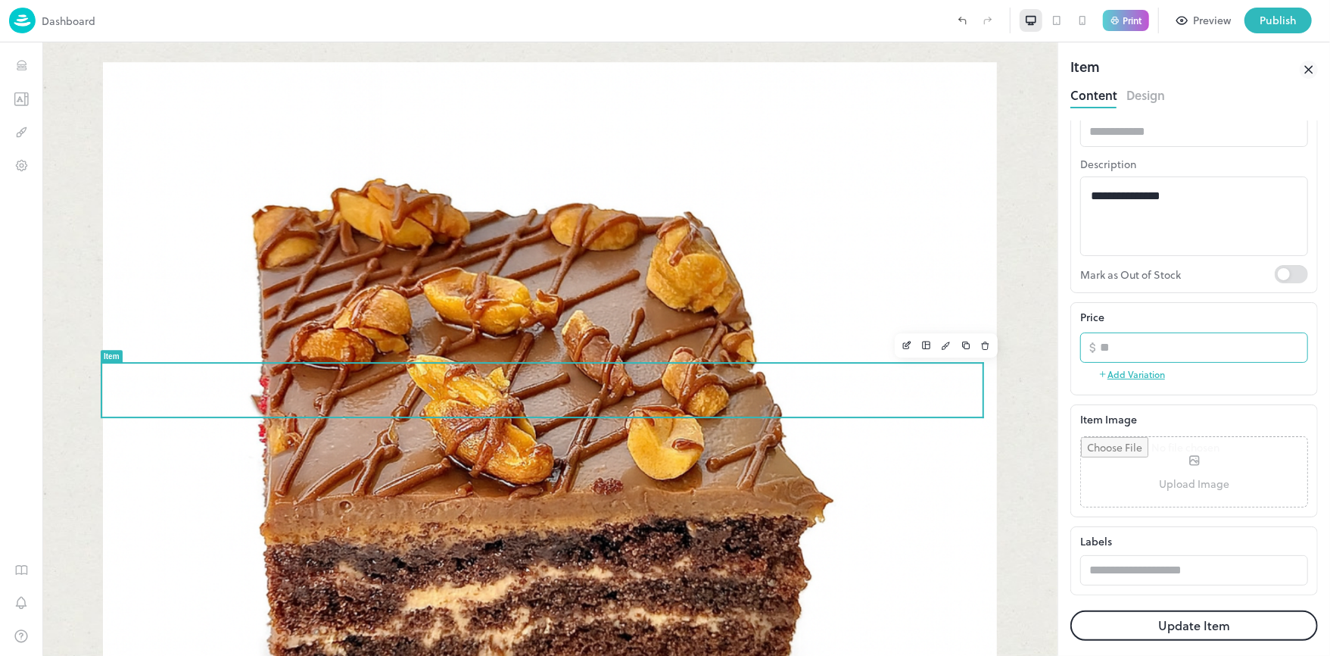
scroll to position [115, 0]
click at [1185, 469] on input "file" at bounding box center [1194, 472] width 226 height 70
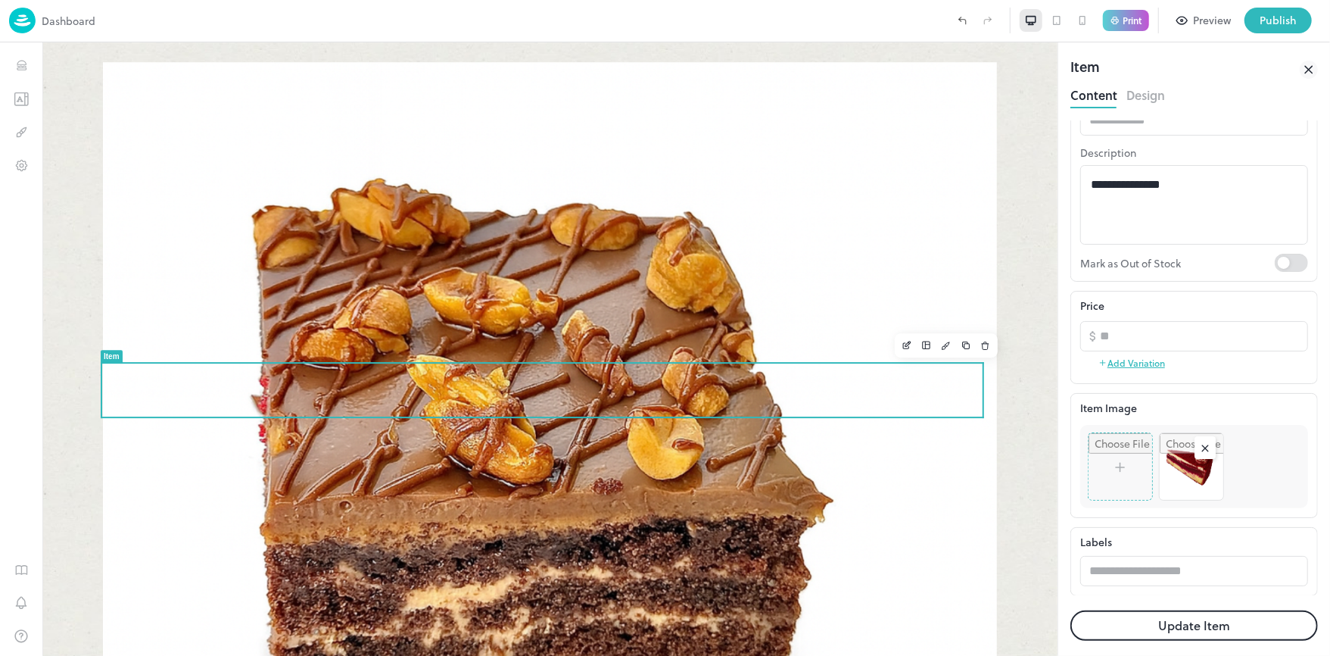
scroll to position [126, 0]
click at [1206, 618] on button "Update Item" at bounding box center [1195, 625] width 248 height 30
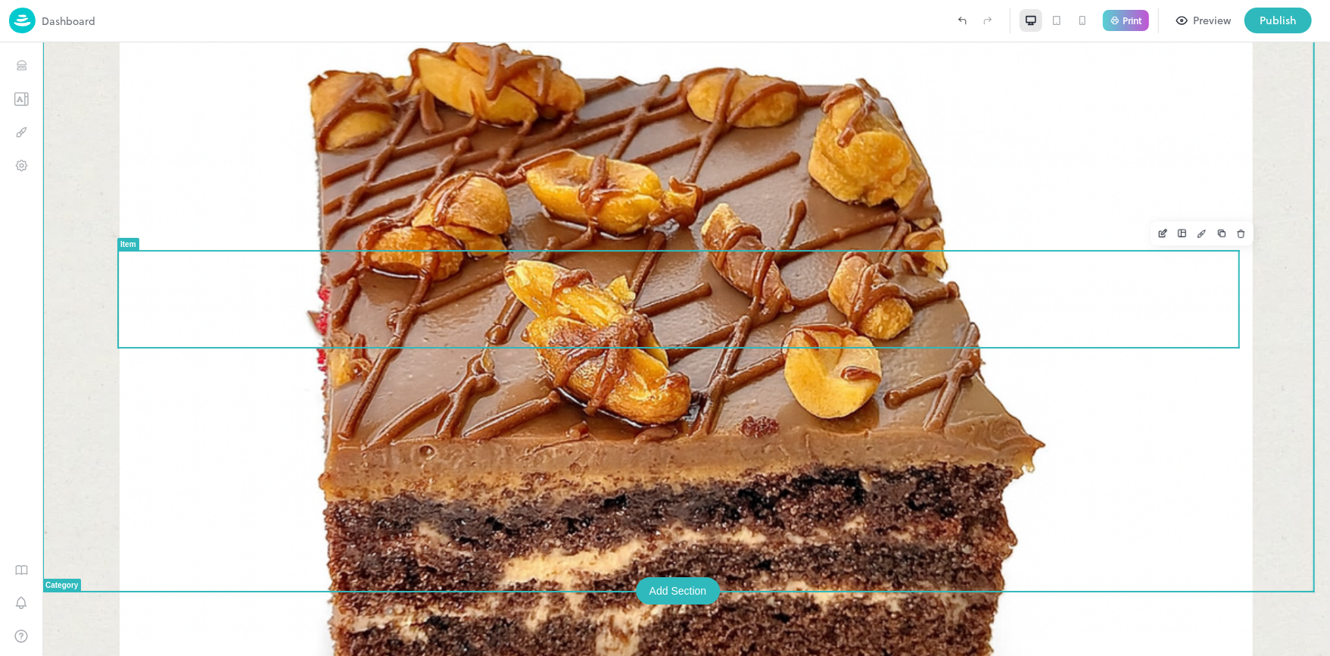
scroll to position [3331, 0]
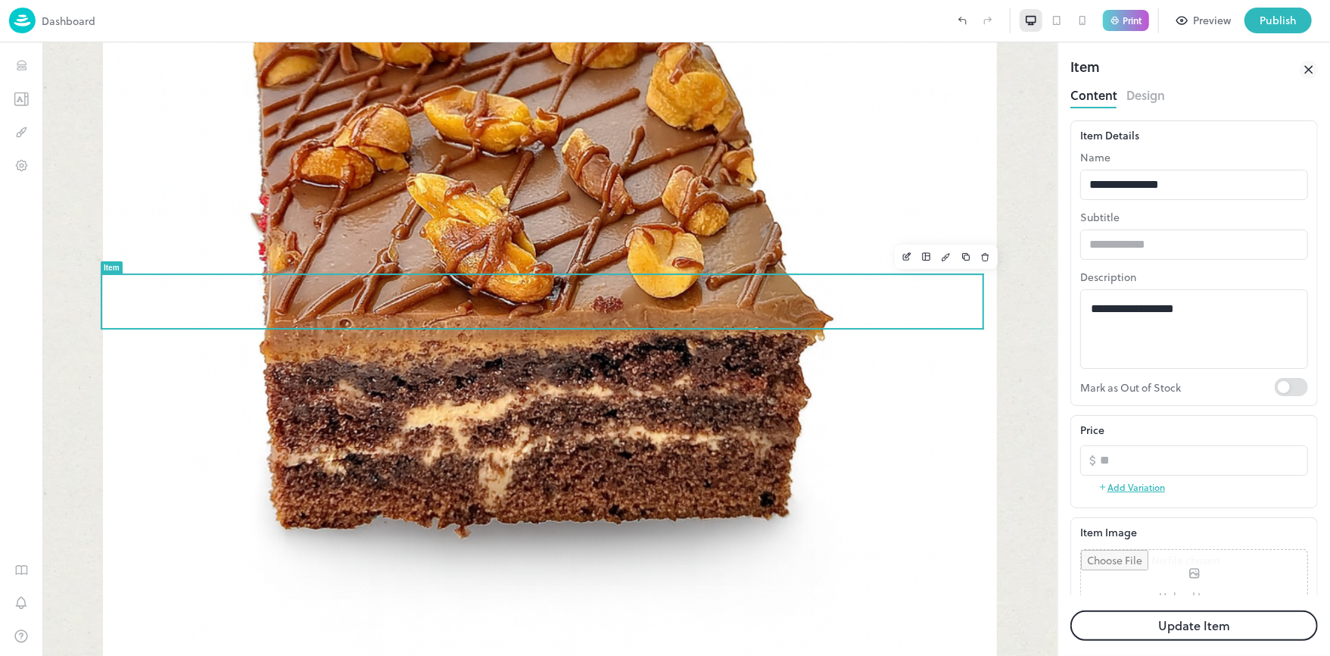
click at [1196, 577] on input "file" at bounding box center [1194, 585] width 226 height 70
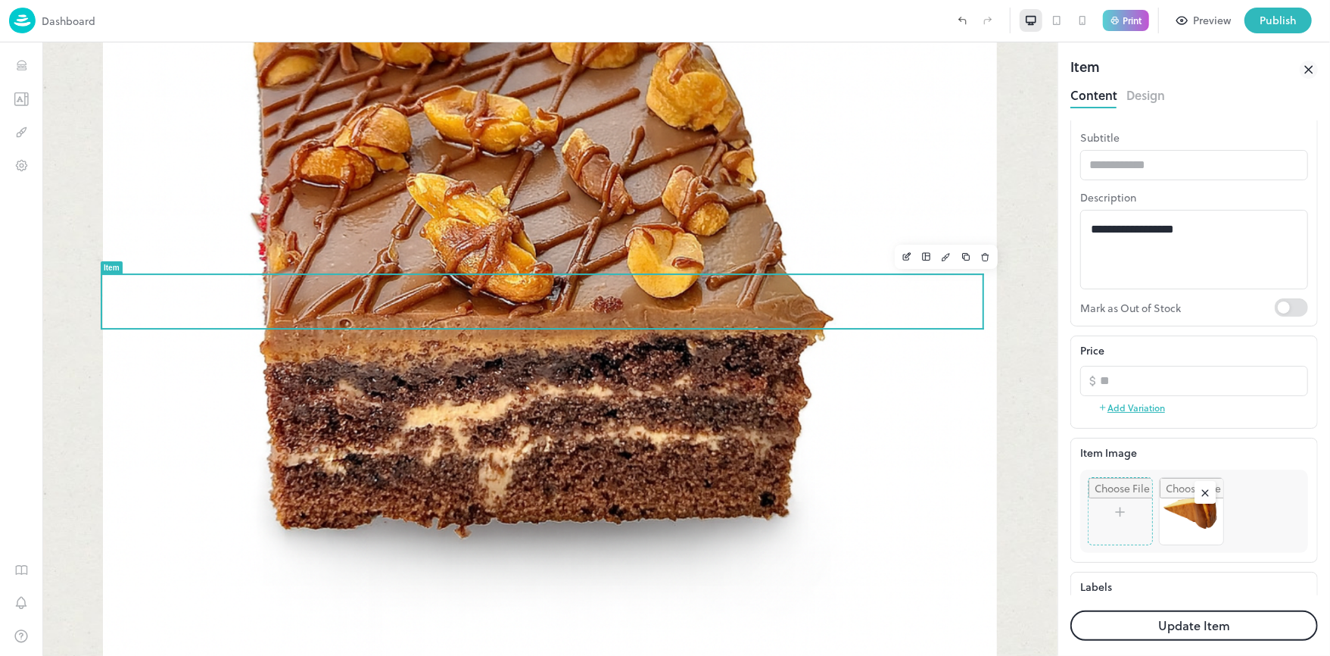
scroll to position [126, 0]
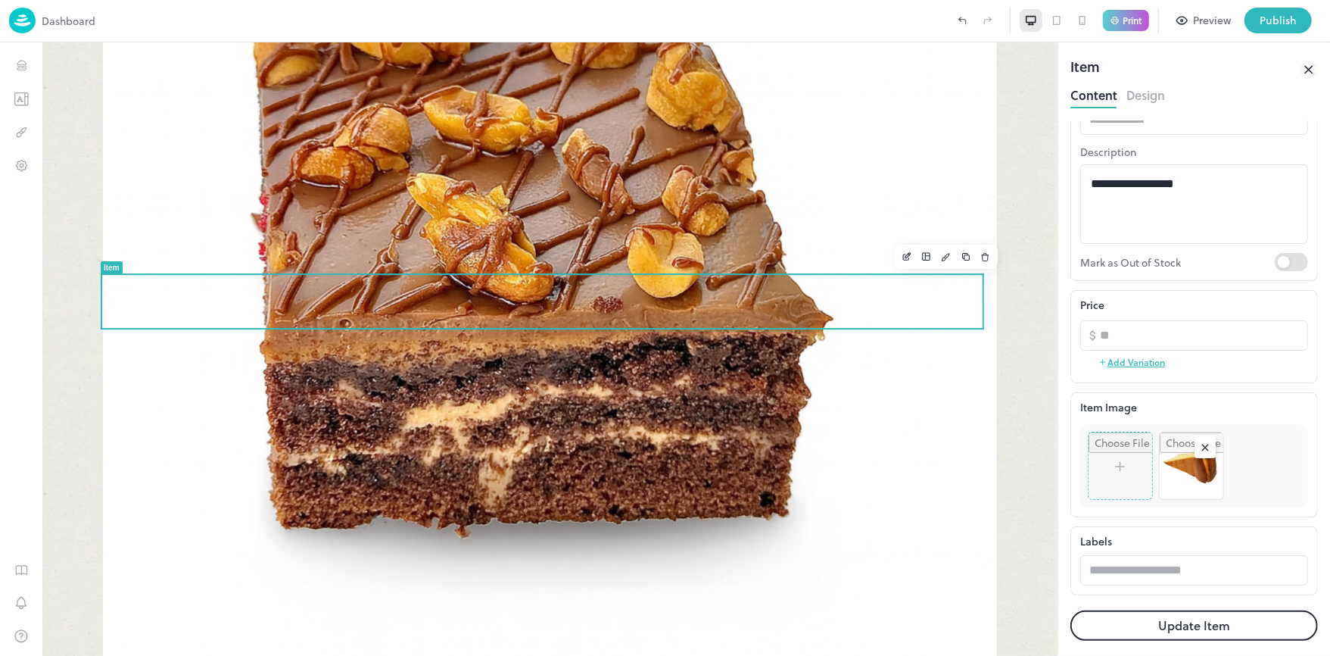
click at [1209, 624] on button "Update Item" at bounding box center [1195, 625] width 248 height 30
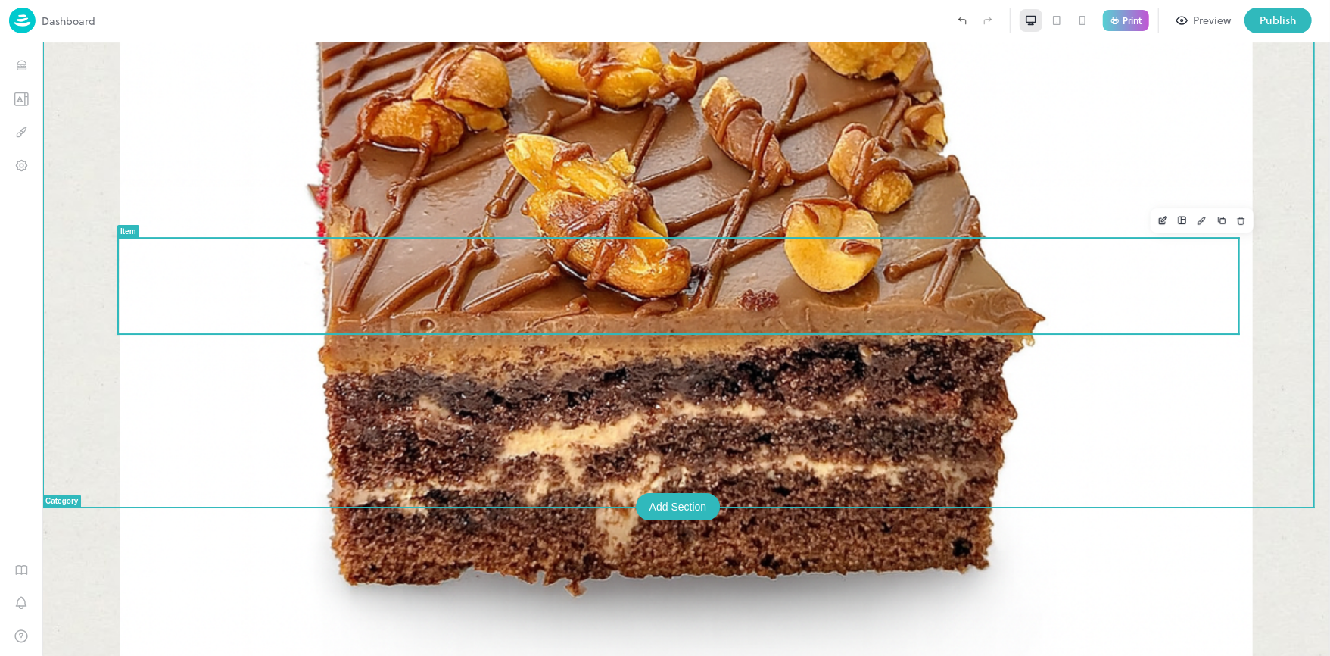
scroll to position [3432, 0]
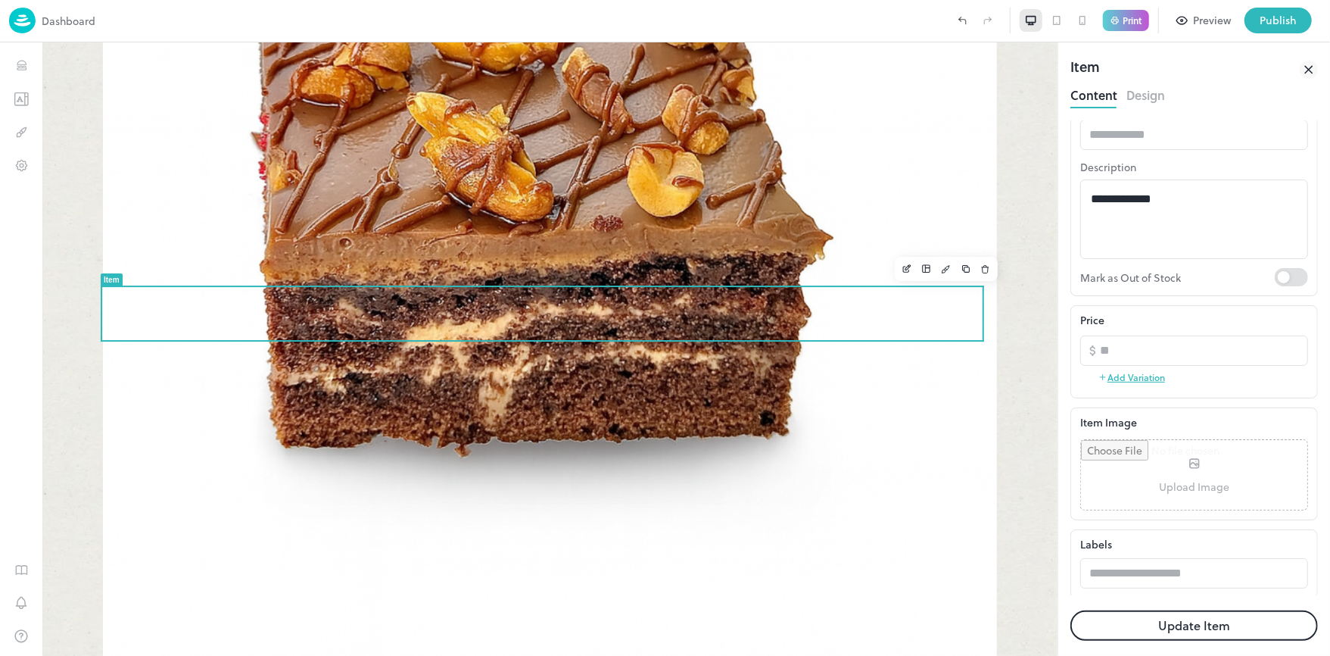
scroll to position [115, 0]
click at [1175, 489] on input "file" at bounding box center [1194, 472] width 226 height 70
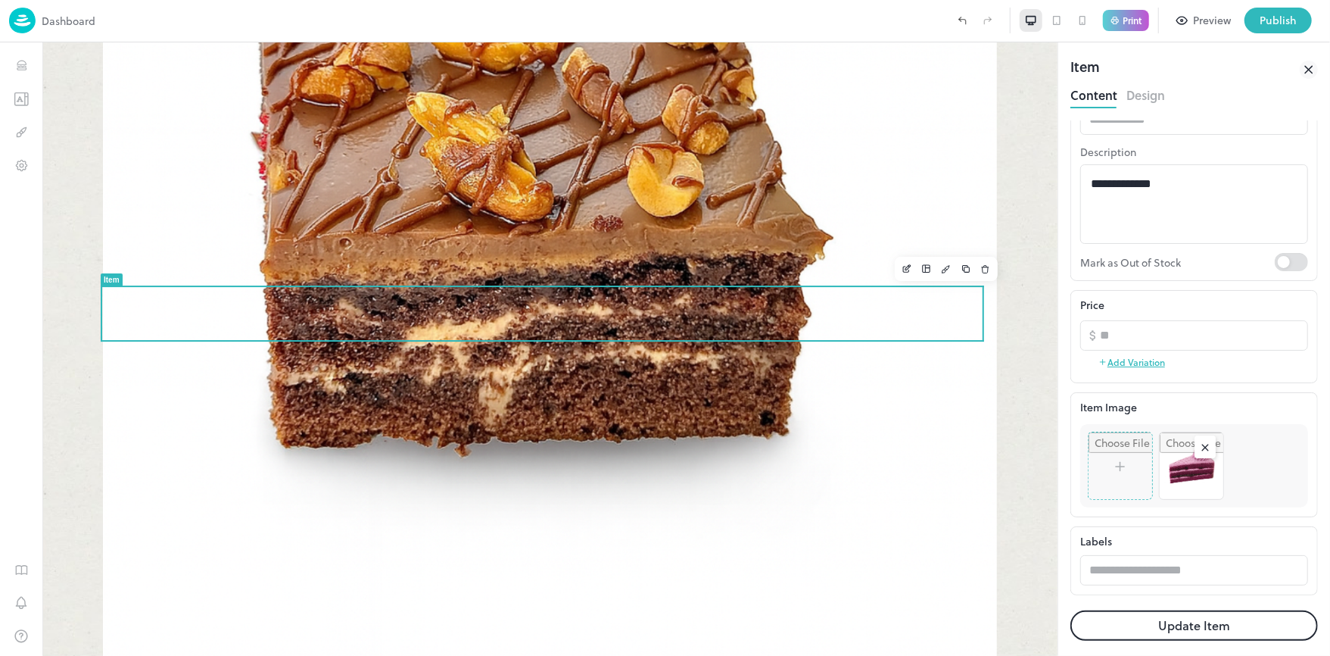
scroll to position [126, 0]
click at [1215, 625] on button "Update Item" at bounding box center [1195, 625] width 248 height 30
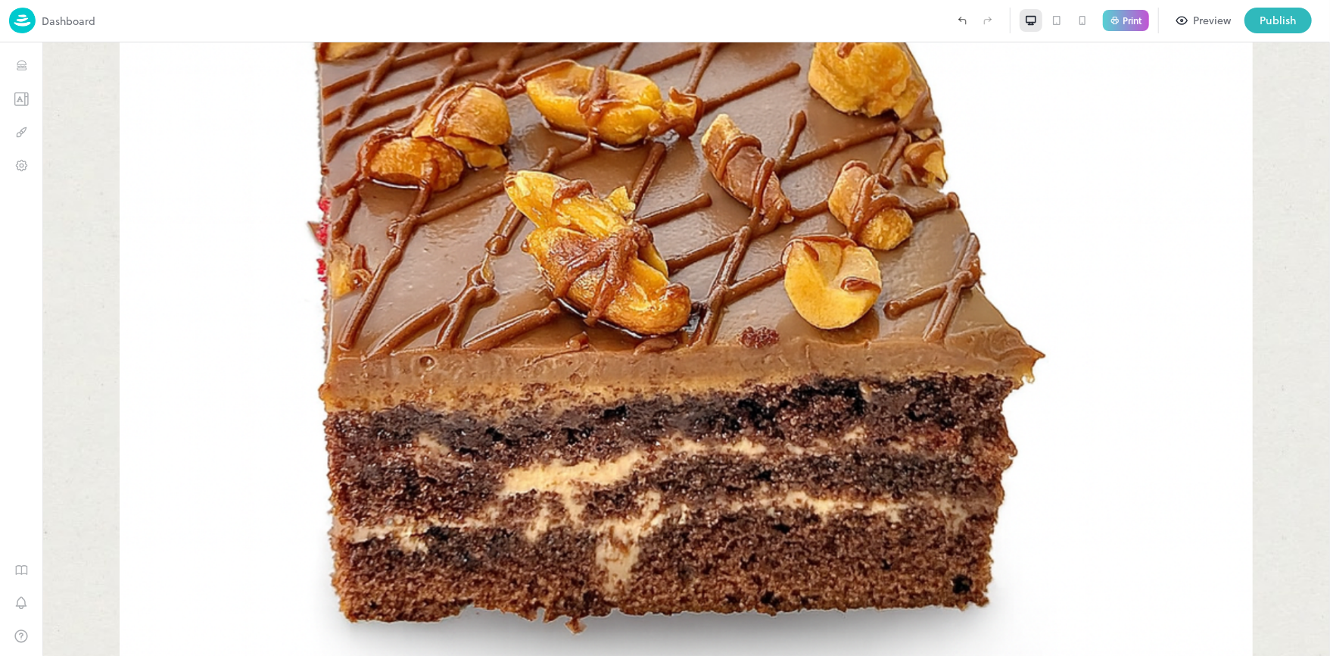
scroll to position [3432, 0]
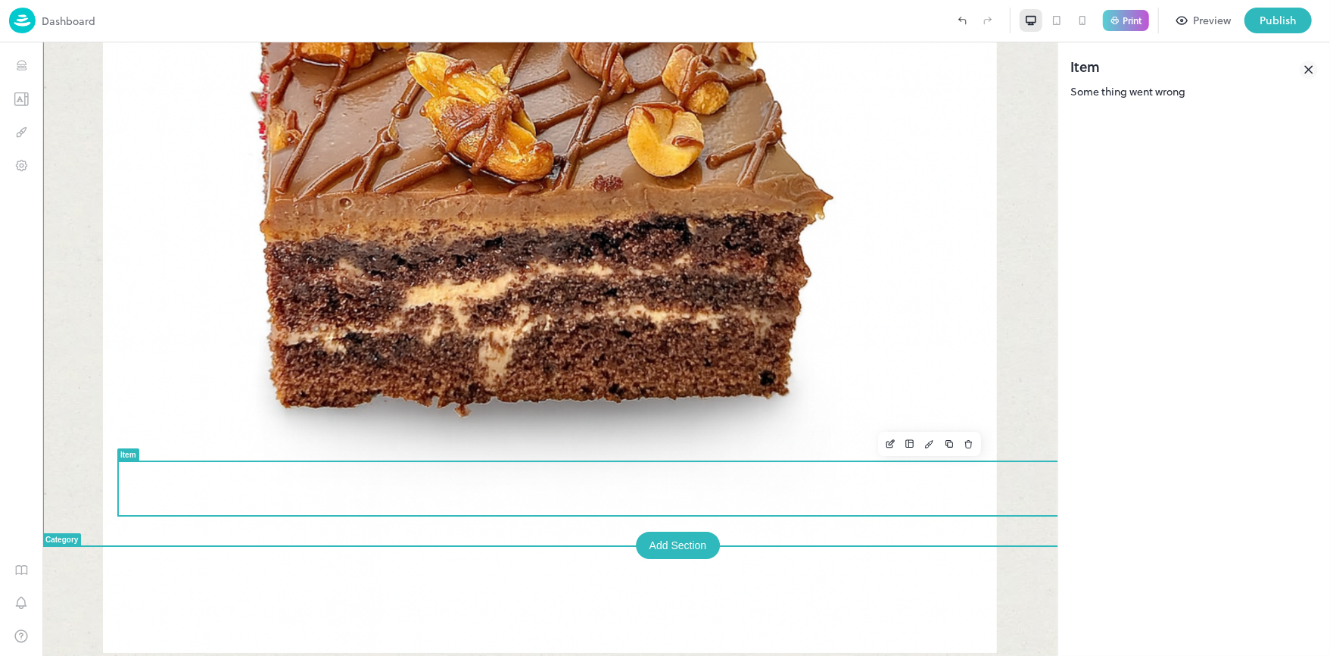
scroll to position [3392, 0]
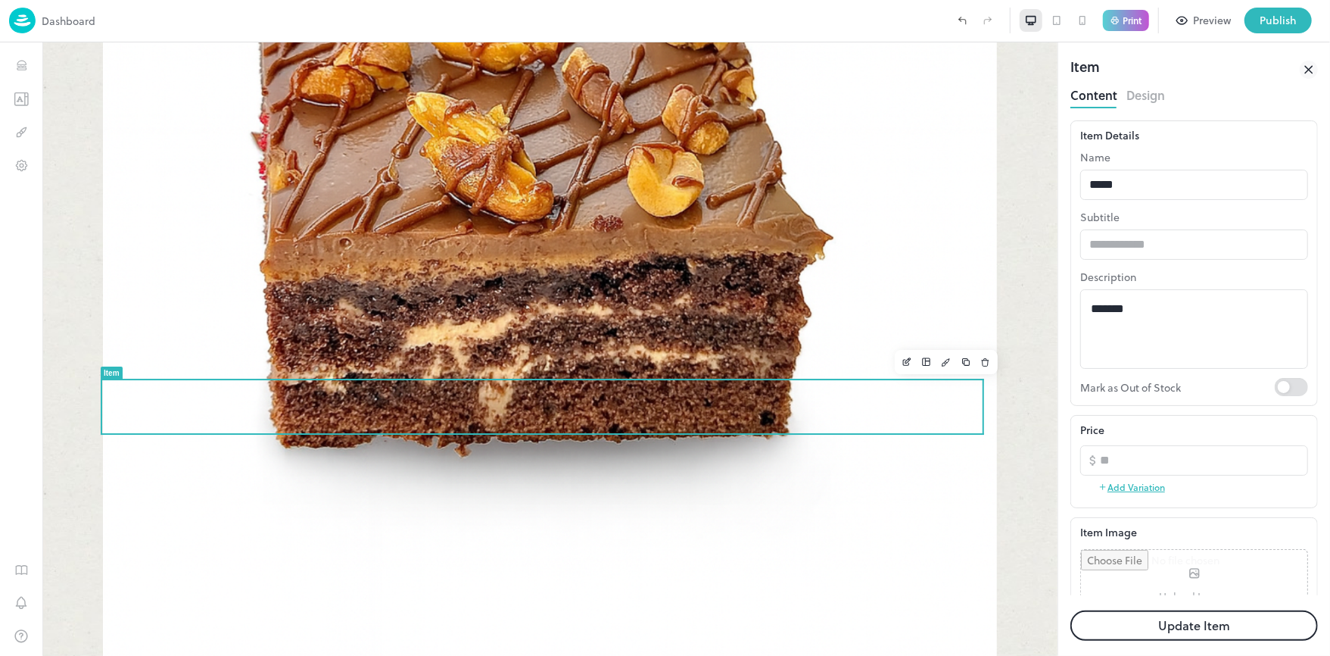
scroll to position [115, 0]
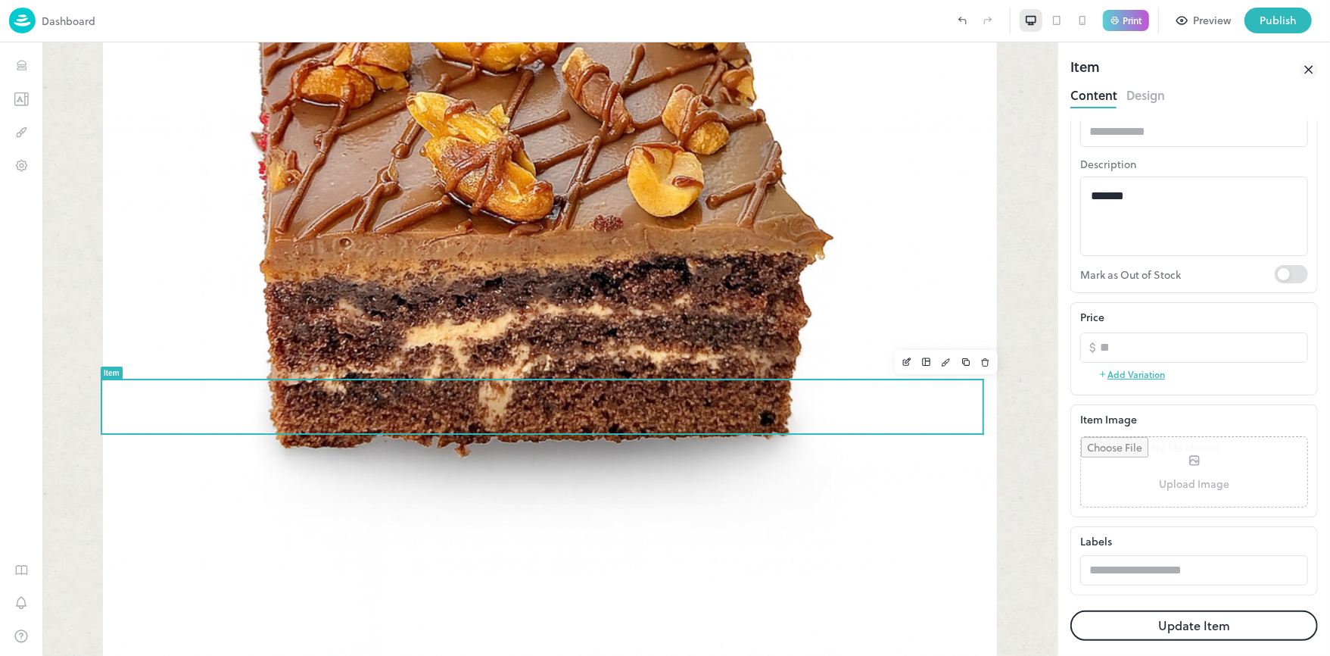
click at [1178, 479] on input "file" at bounding box center [1194, 472] width 226 height 70
click at [1170, 625] on button "Update Item" at bounding box center [1195, 625] width 248 height 30
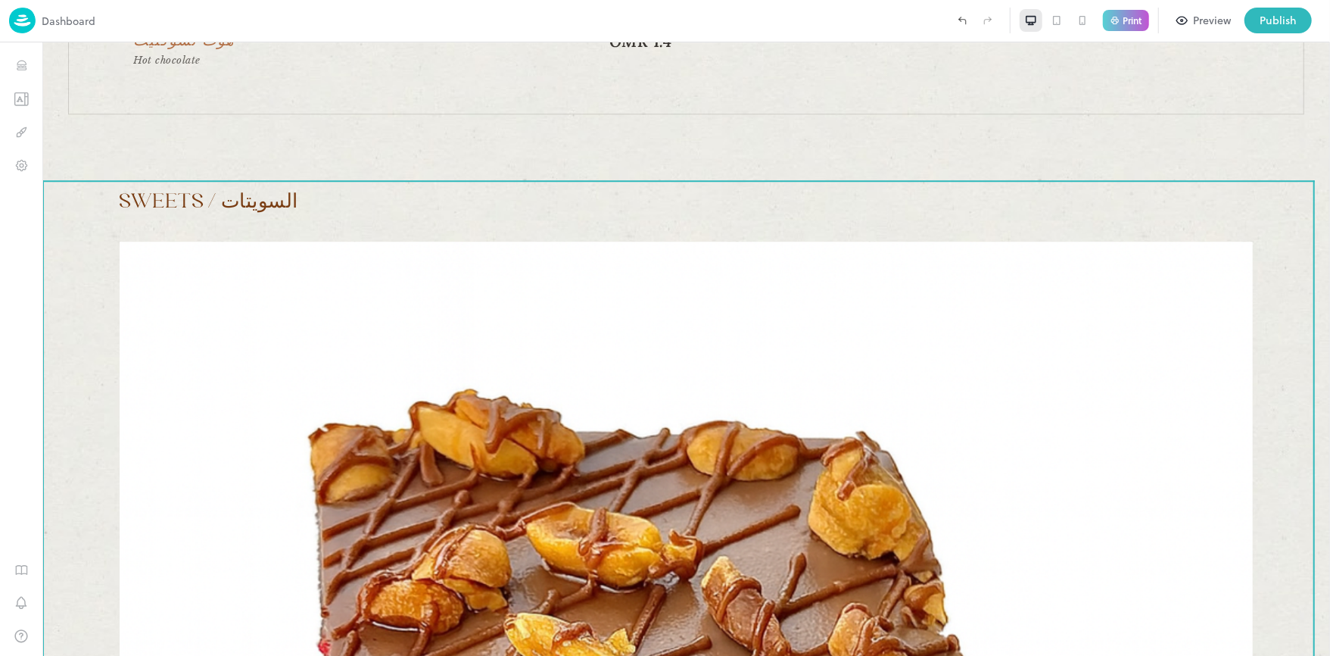
scroll to position [2927, 0]
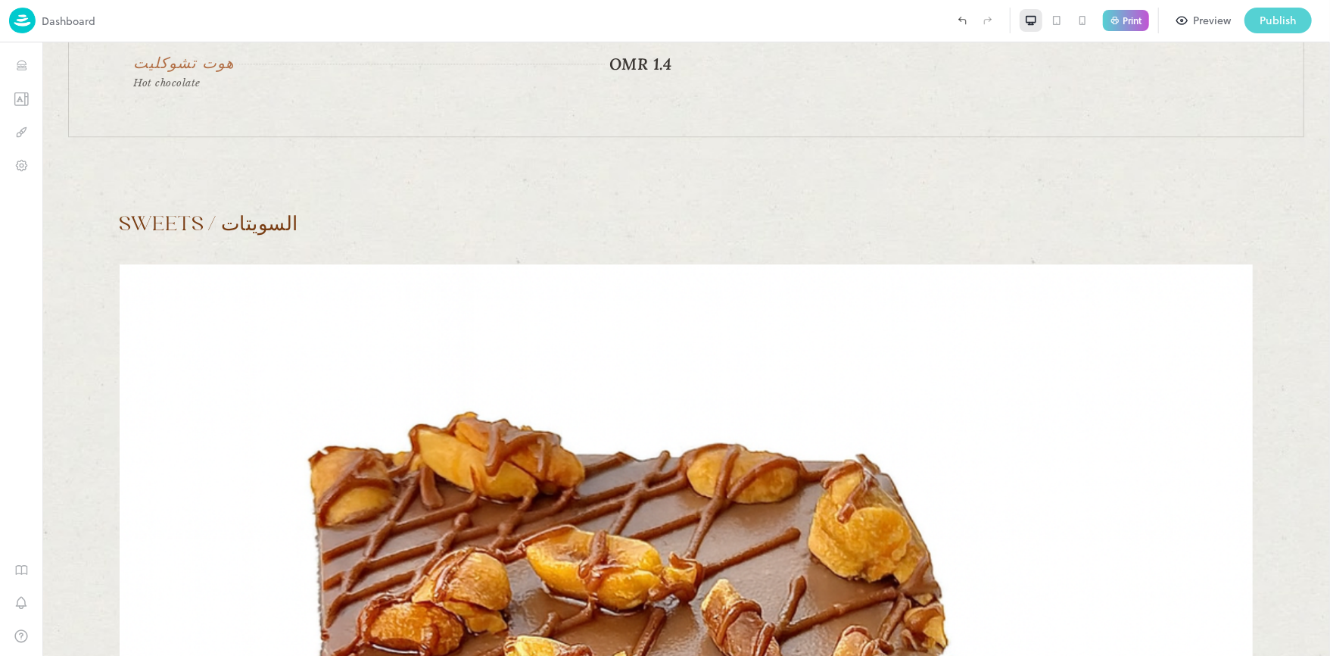
click at [1261, 21] on div "Publish" at bounding box center [1278, 20] width 37 height 17
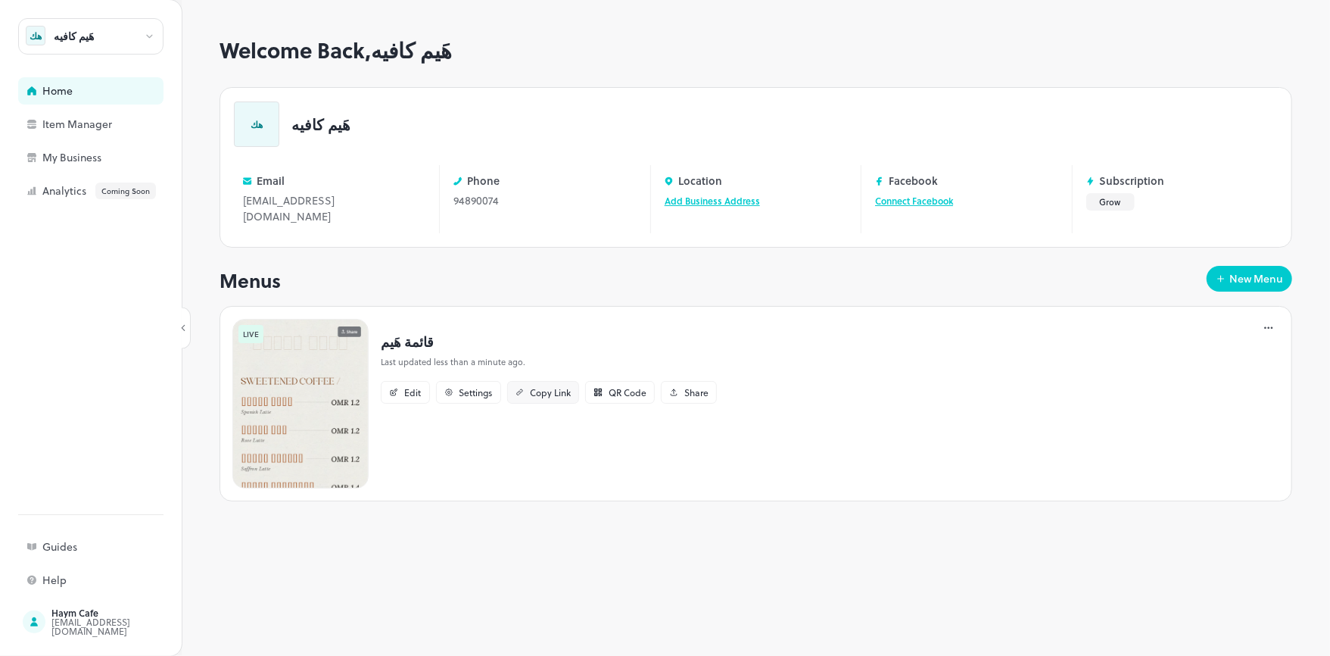
click at [555, 388] on div "Copy Link" at bounding box center [550, 392] width 41 height 9
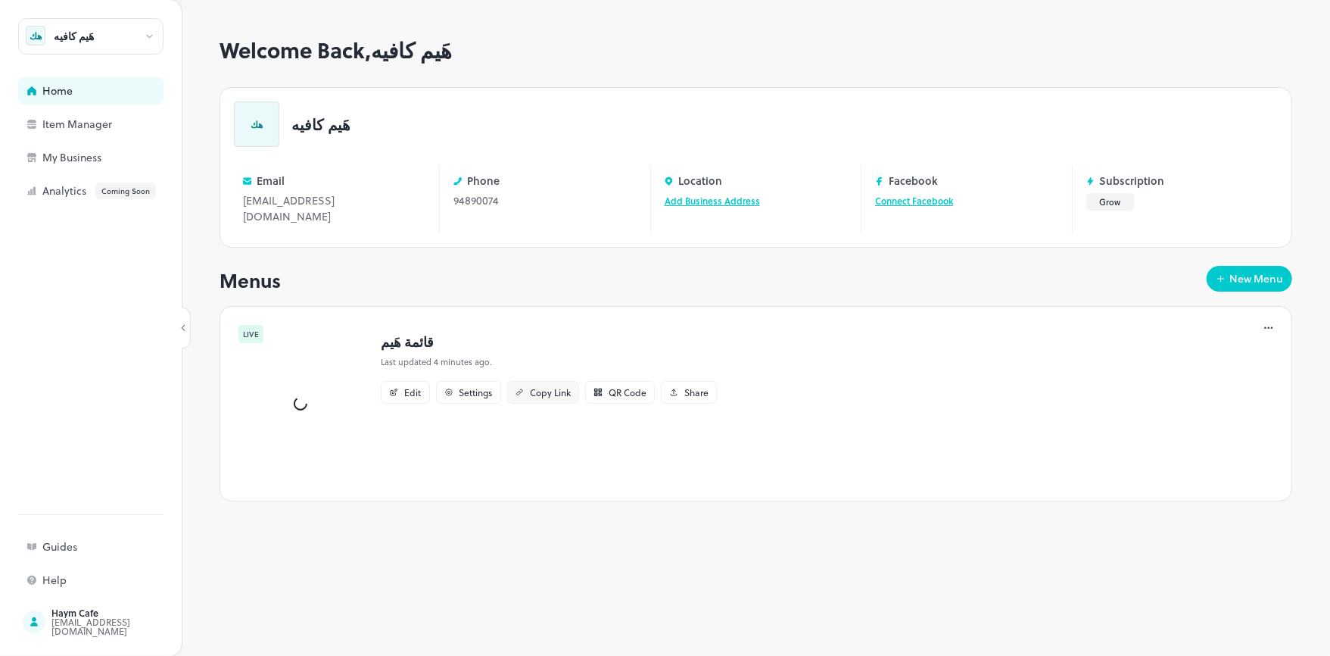
click at [547, 388] on div "Copy Link" at bounding box center [550, 392] width 41 height 9
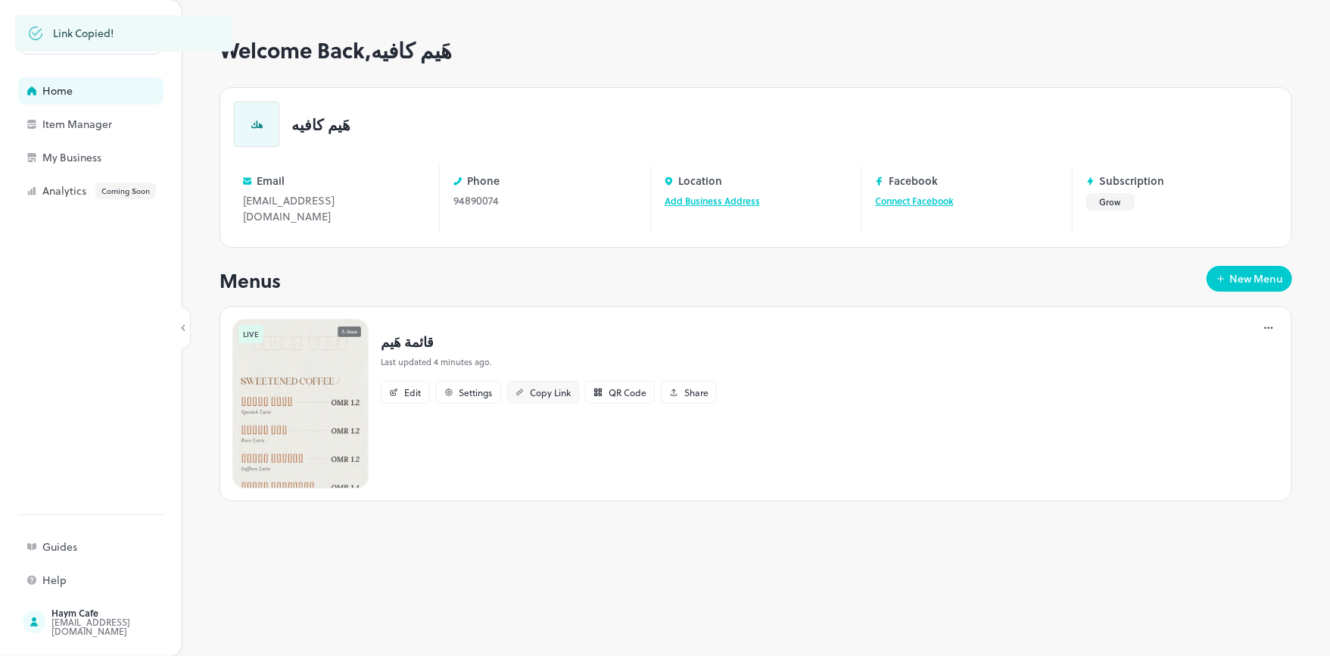
click at [567, 388] on div "Copy Link" at bounding box center [550, 392] width 41 height 9
